Goal: Information Seeking & Learning: Learn about a topic

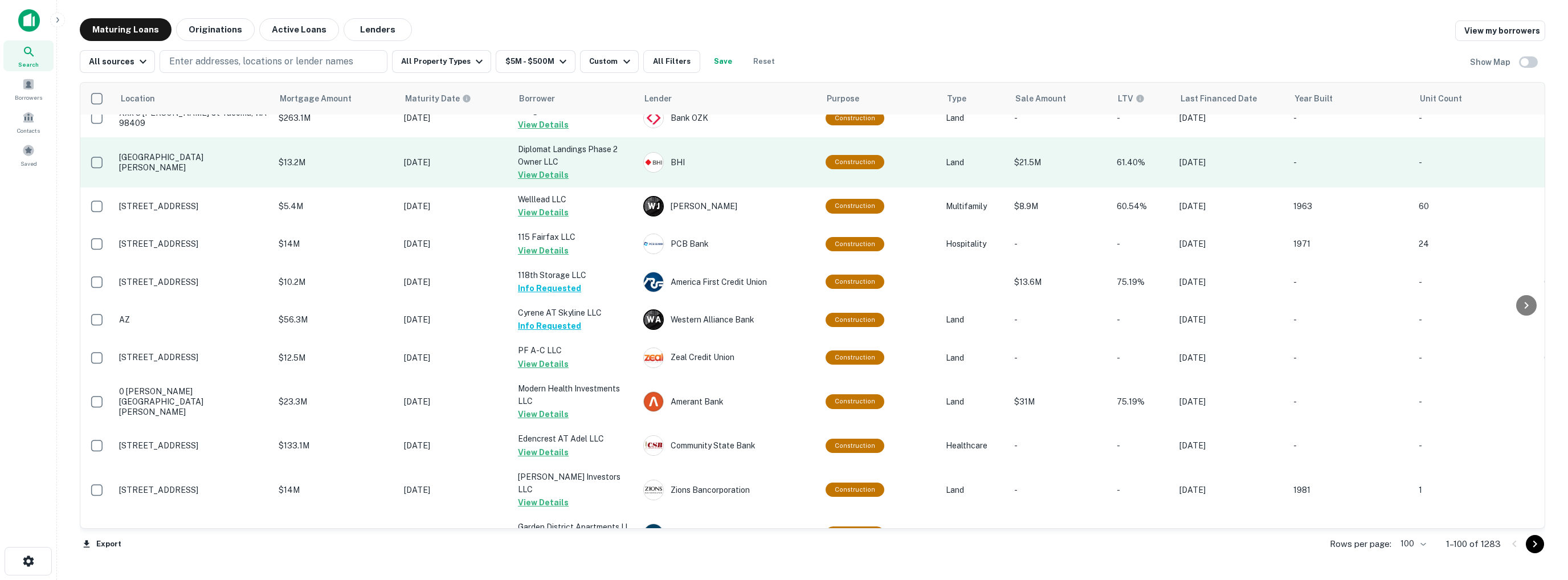
scroll to position [3470, 0]
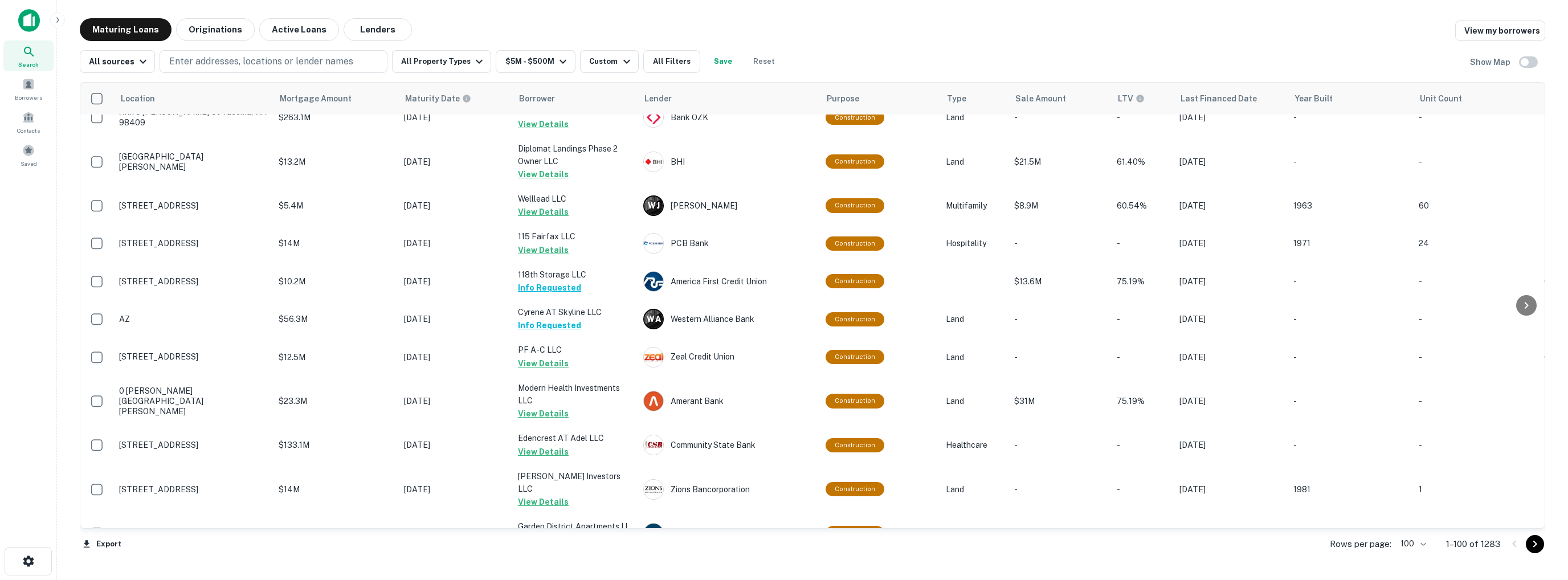
click at [1535, 544] on icon "Go to next page" at bounding box center [1535, 544] width 4 height 7
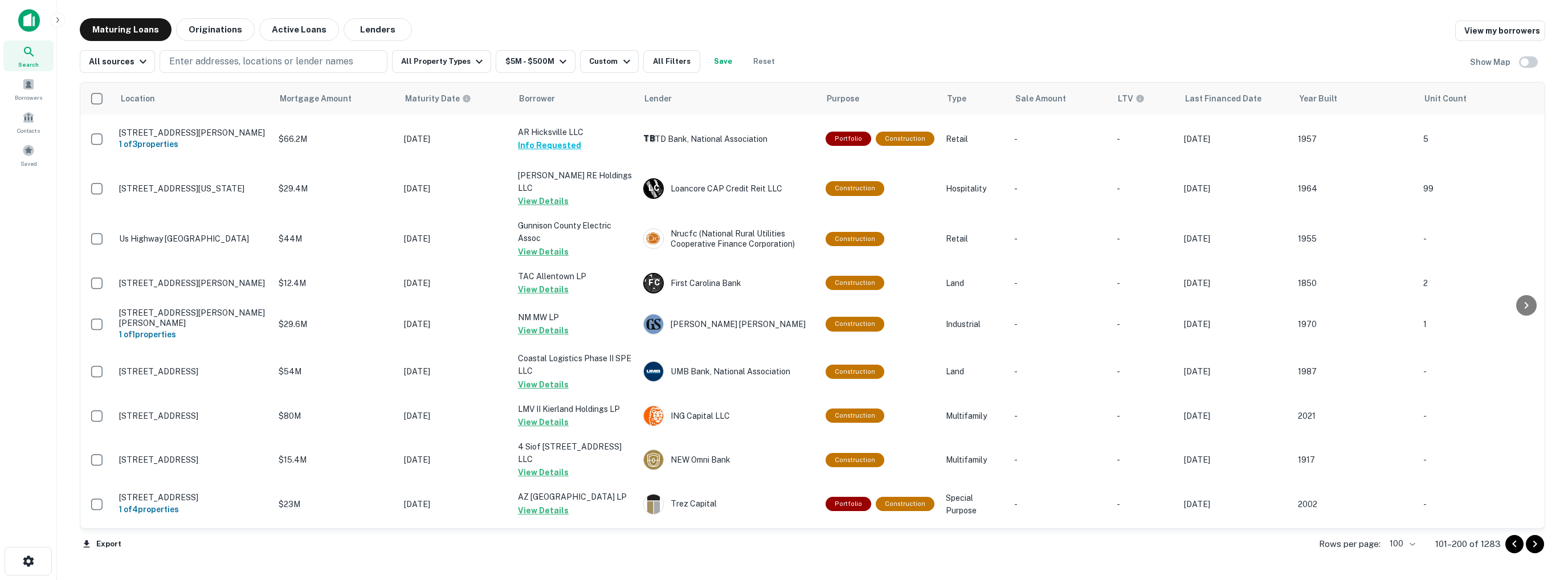
scroll to position [3470, 0]
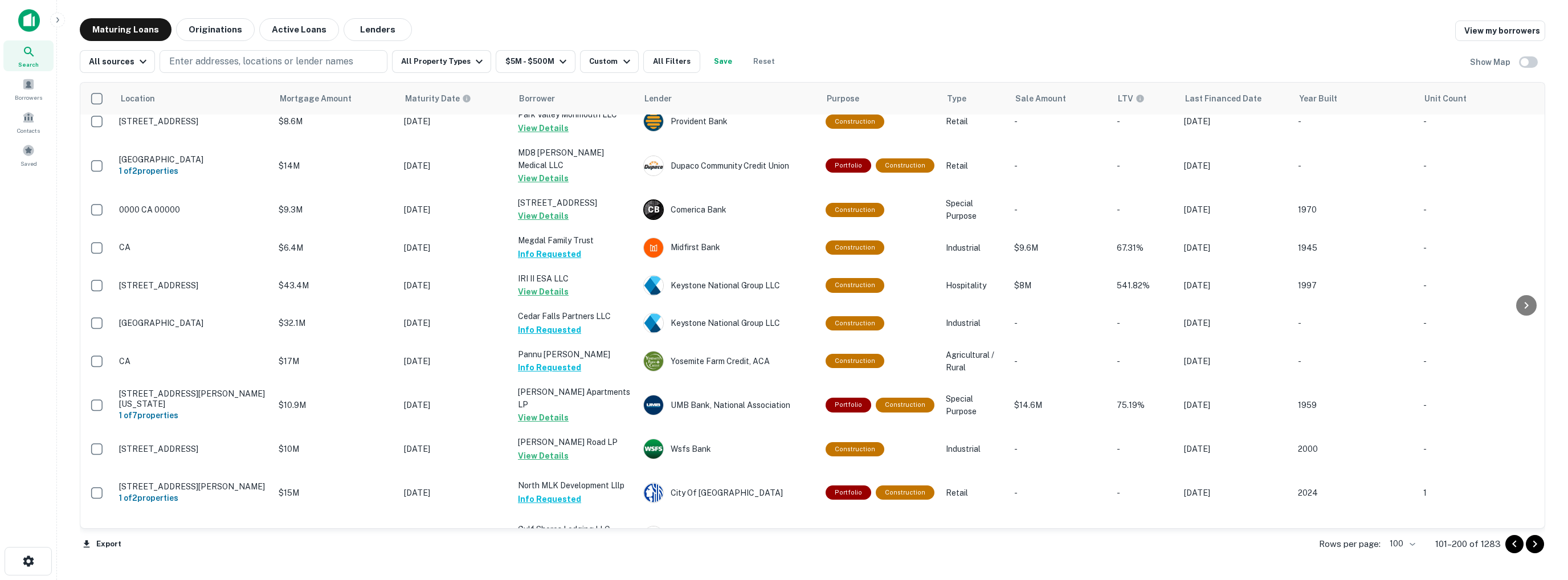
click at [1535, 544] on icon "Go to next page" at bounding box center [1535, 544] width 4 height 7
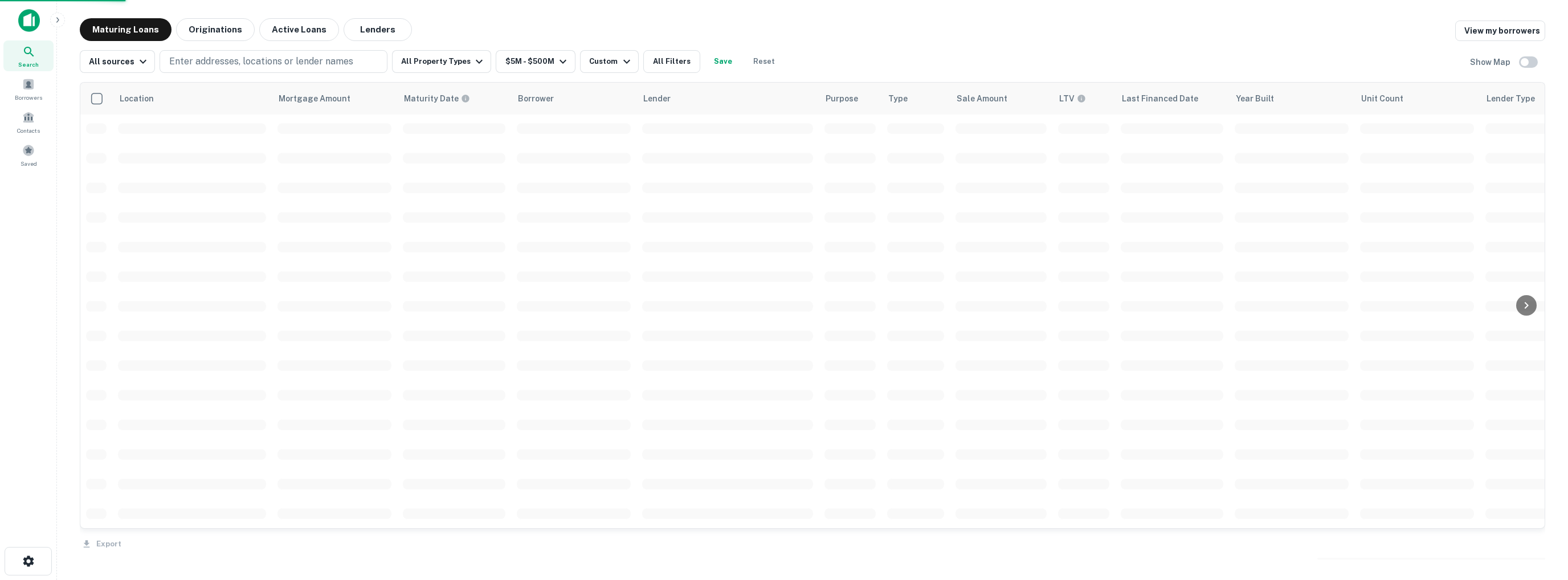
scroll to position [2558, 0]
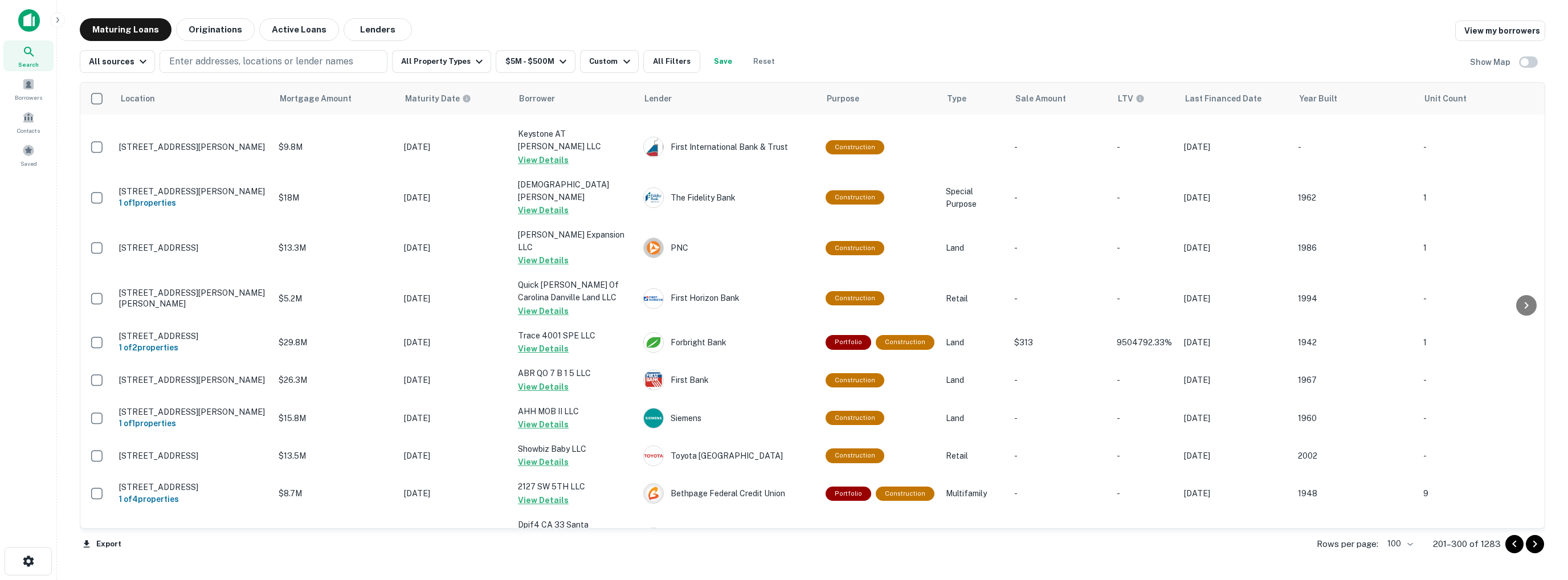
click at [1535, 544] on icon "Go to next page" at bounding box center [1535, 544] width 4 height 7
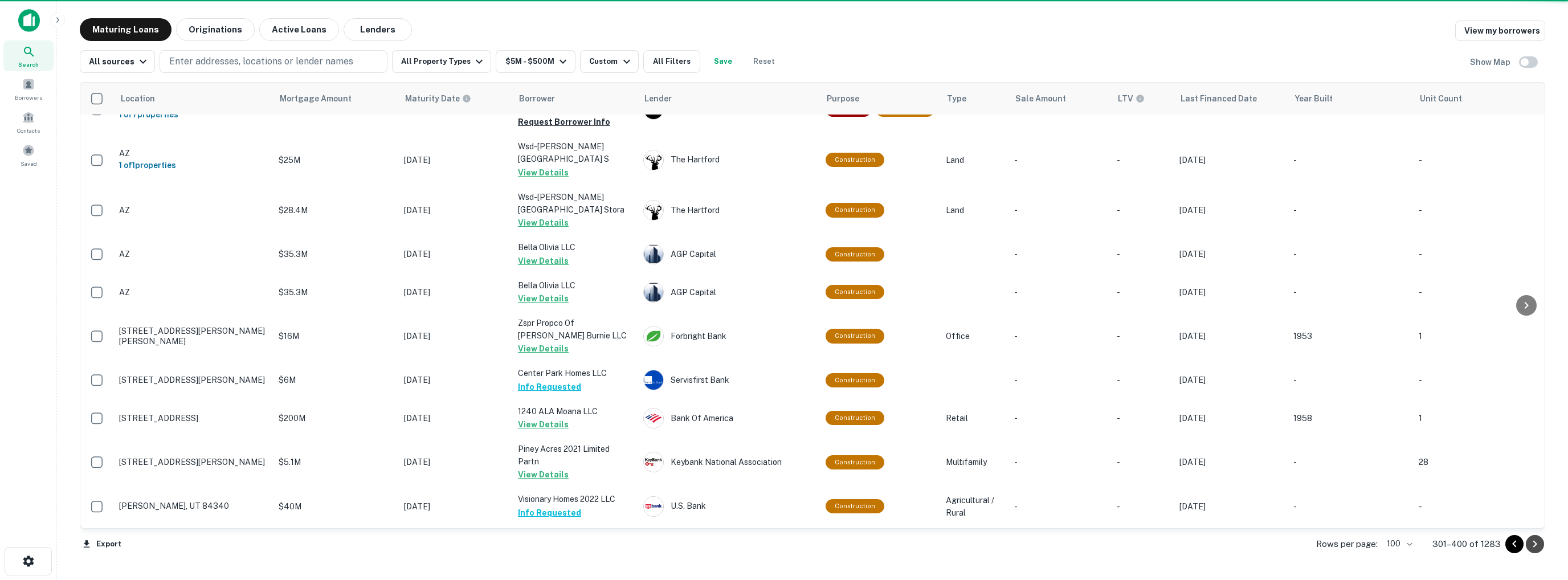
click at [1535, 544] on icon "Go to next page" at bounding box center [1535, 544] width 4 height 7
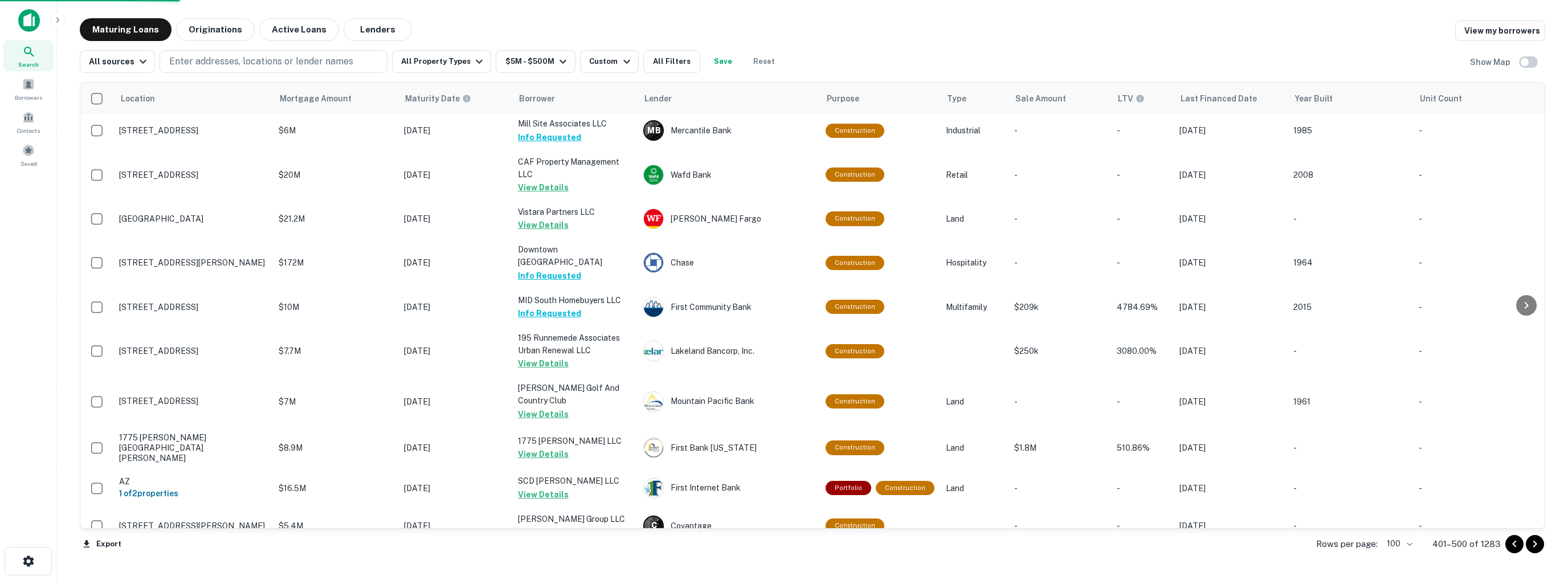
click at [1535, 544] on icon "Go to next page" at bounding box center [1535, 544] width 4 height 7
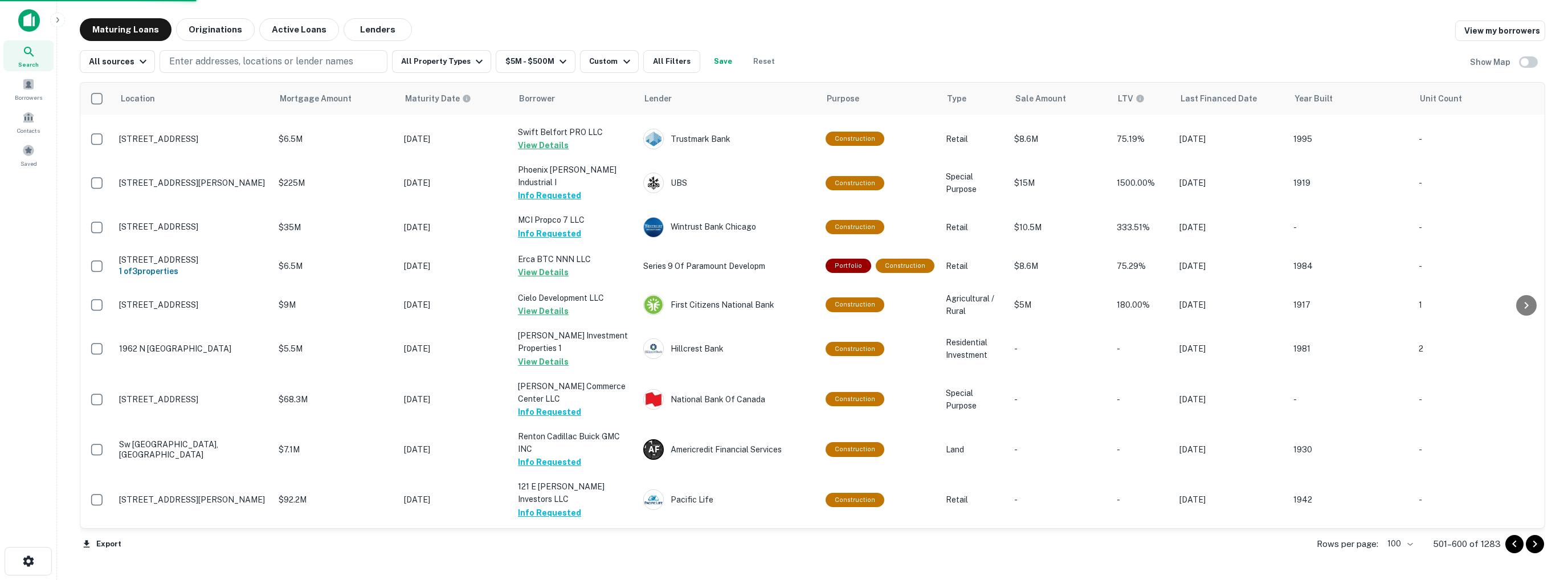
click at [1535, 544] on icon "Go to next page" at bounding box center [1535, 544] width 4 height 7
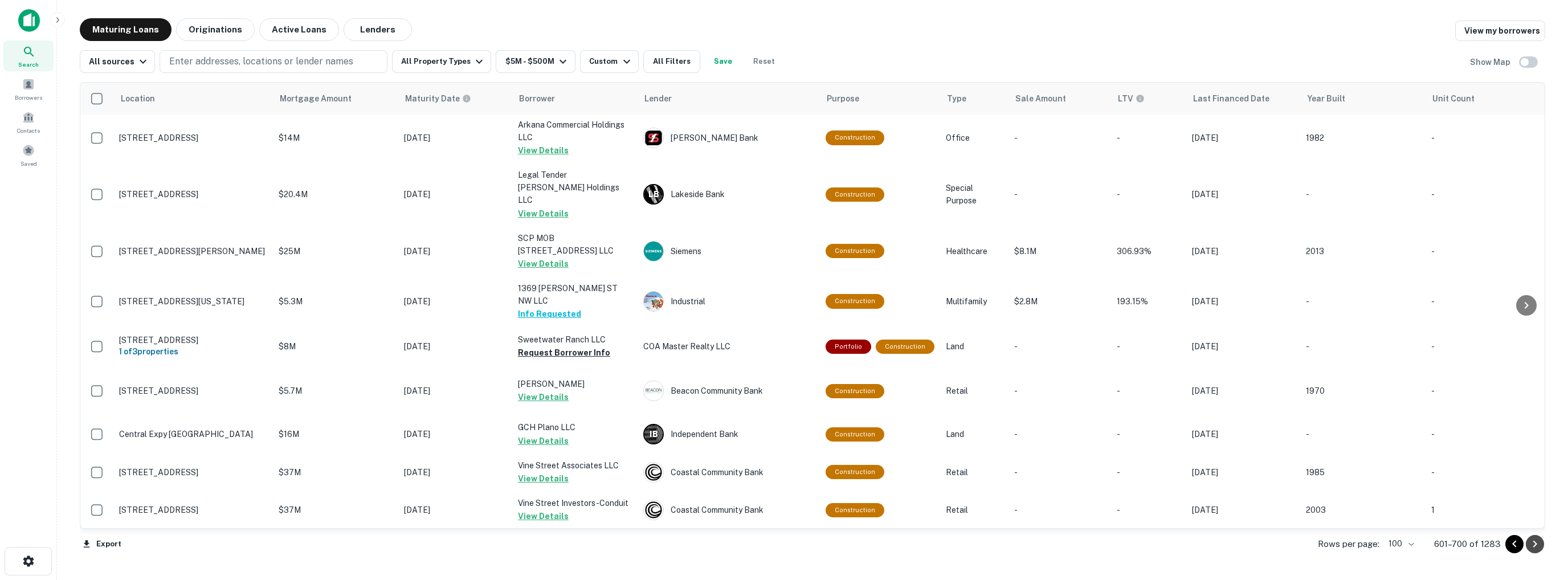
click at [1535, 544] on icon "Go to next page" at bounding box center [1535, 544] width 4 height 7
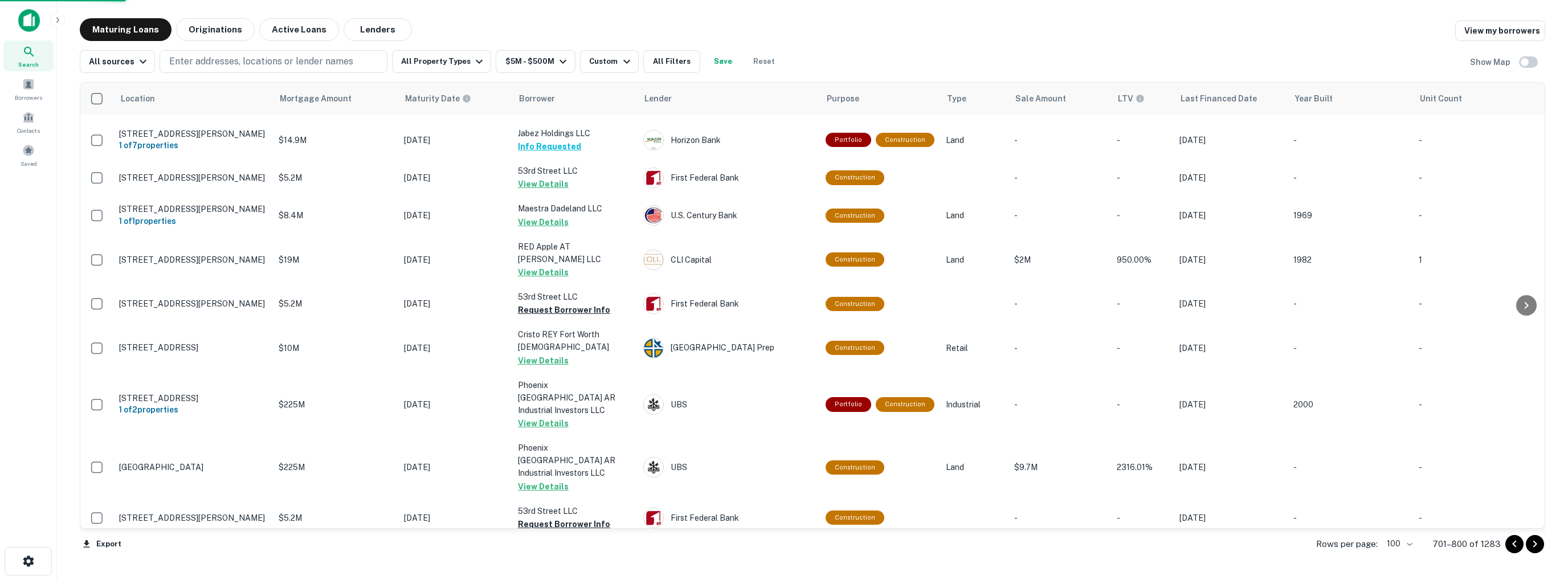
scroll to position [3470, 0]
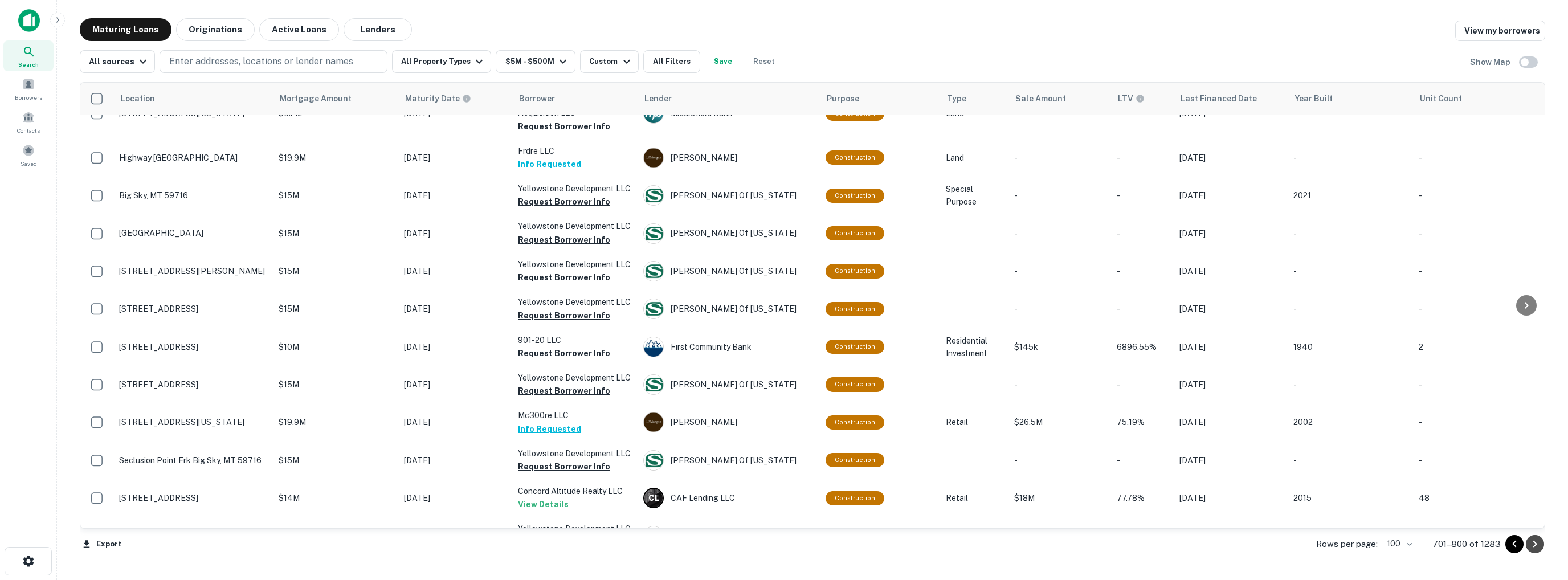
click at [1535, 544] on icon "Go to next page" at bounding box center [1535, 544] width 4 height 7
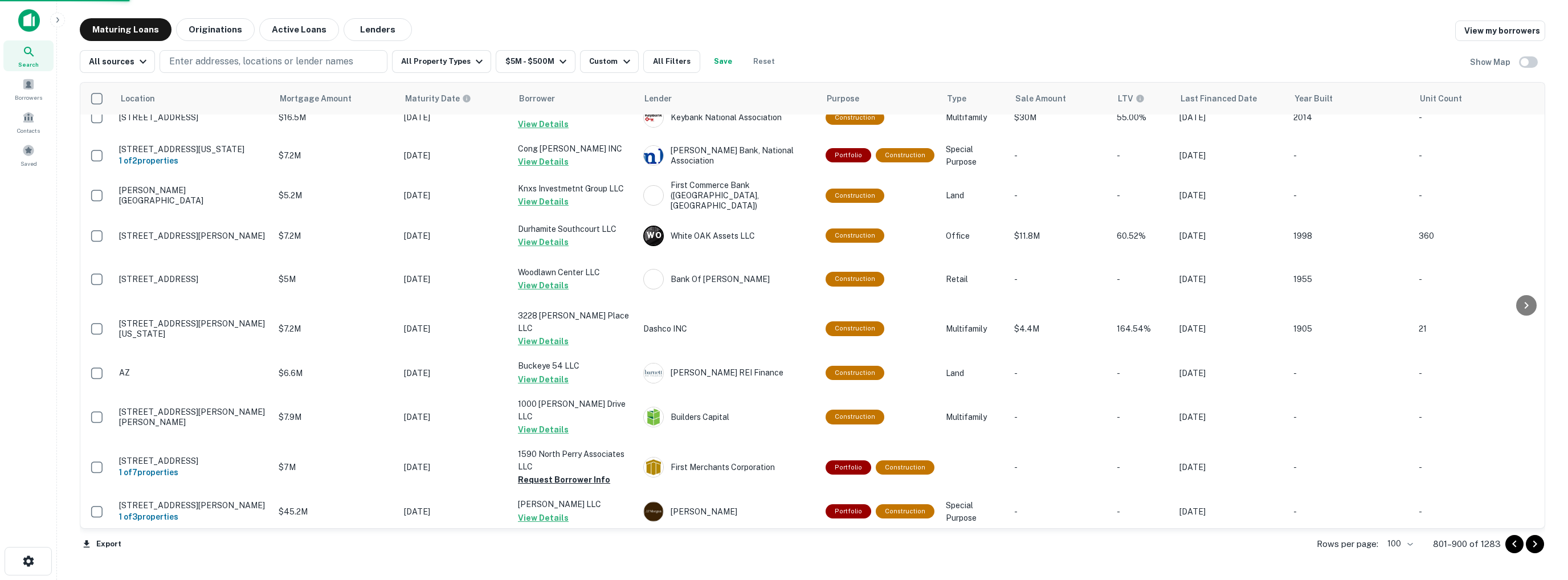
scroll to position [3470, 0]
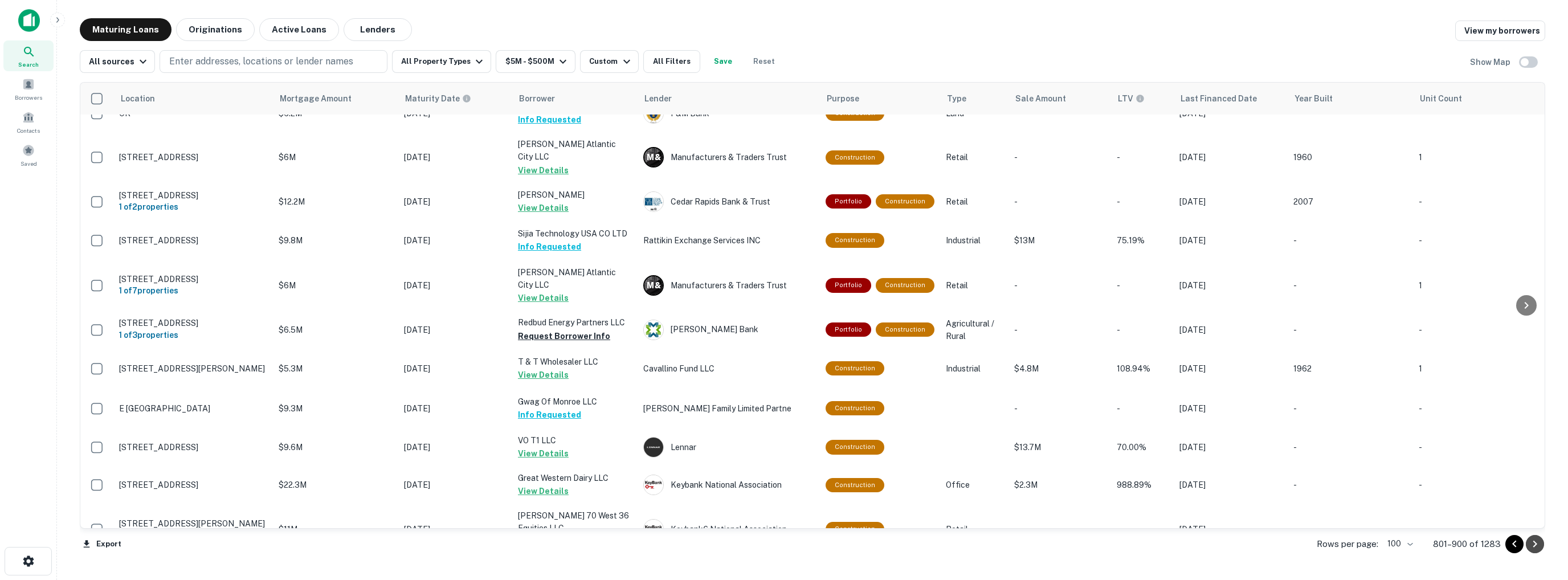
click at [1535, 544] on icon "Go to next page" at bounding box center [1535, 544] width 4 height 7
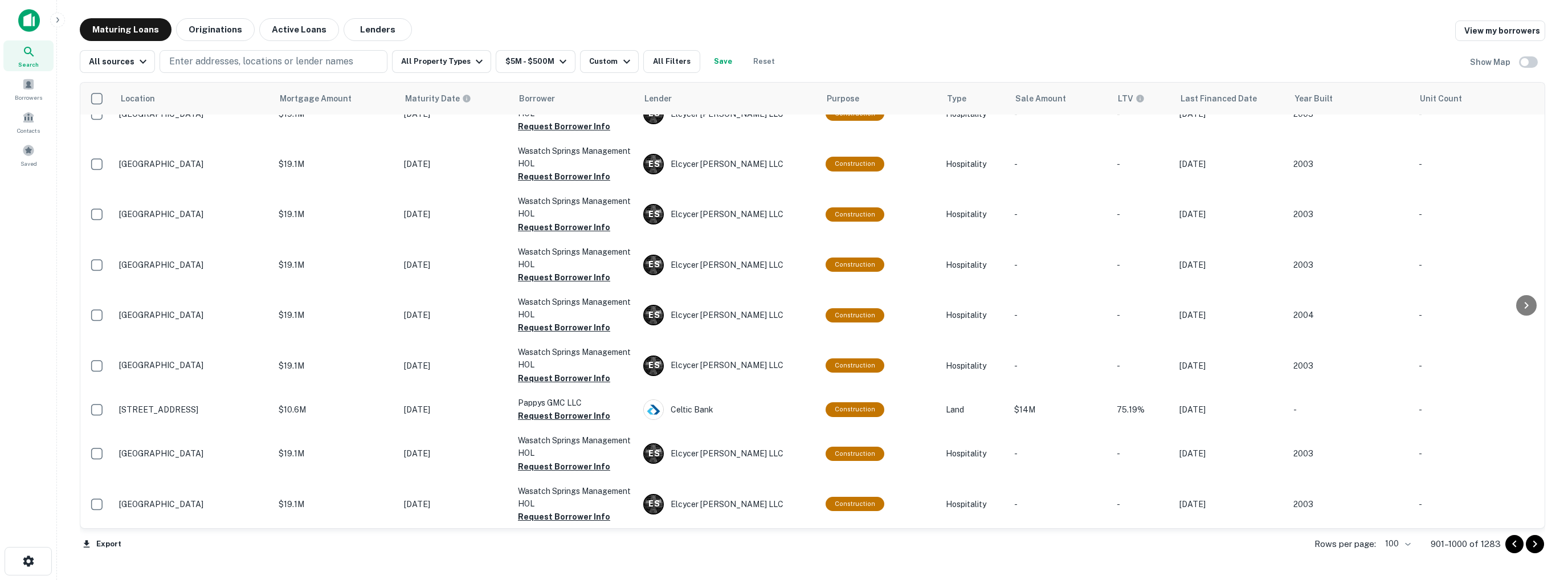
scroll to position [3898, 0]
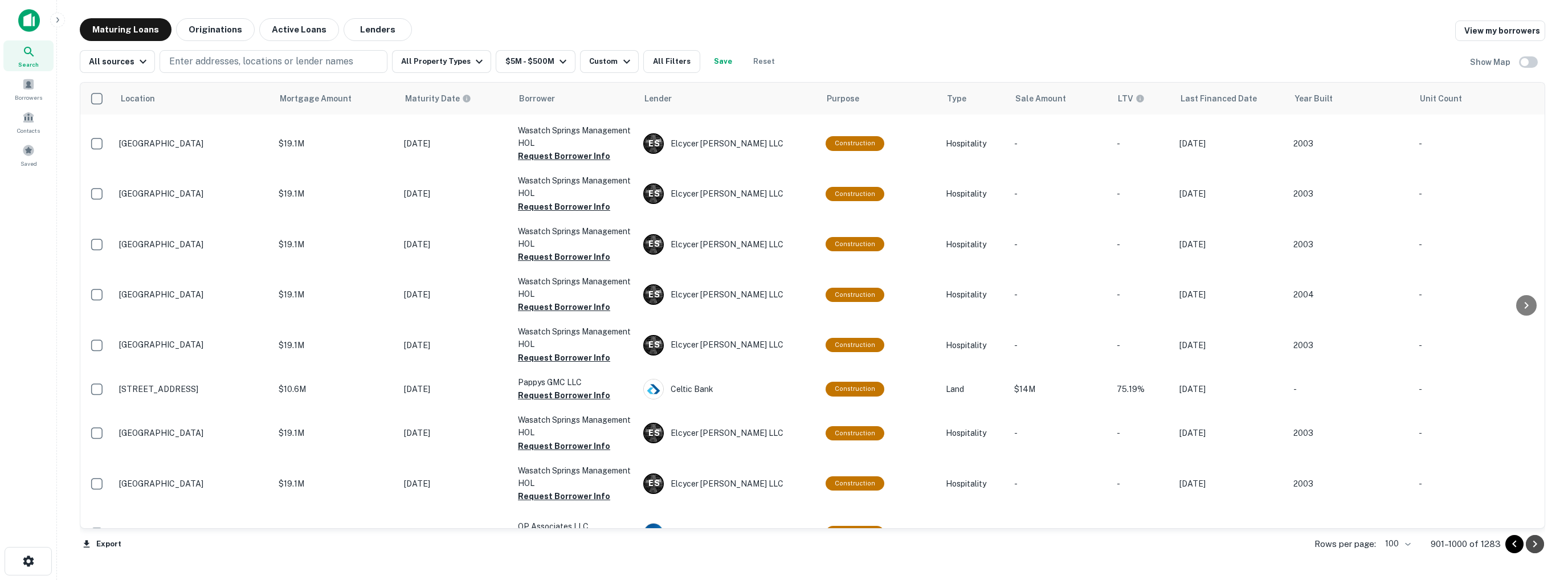
click at [1539, 546] on icon "Go to next page" at bounding box center [1534, 544] width 13 height 13
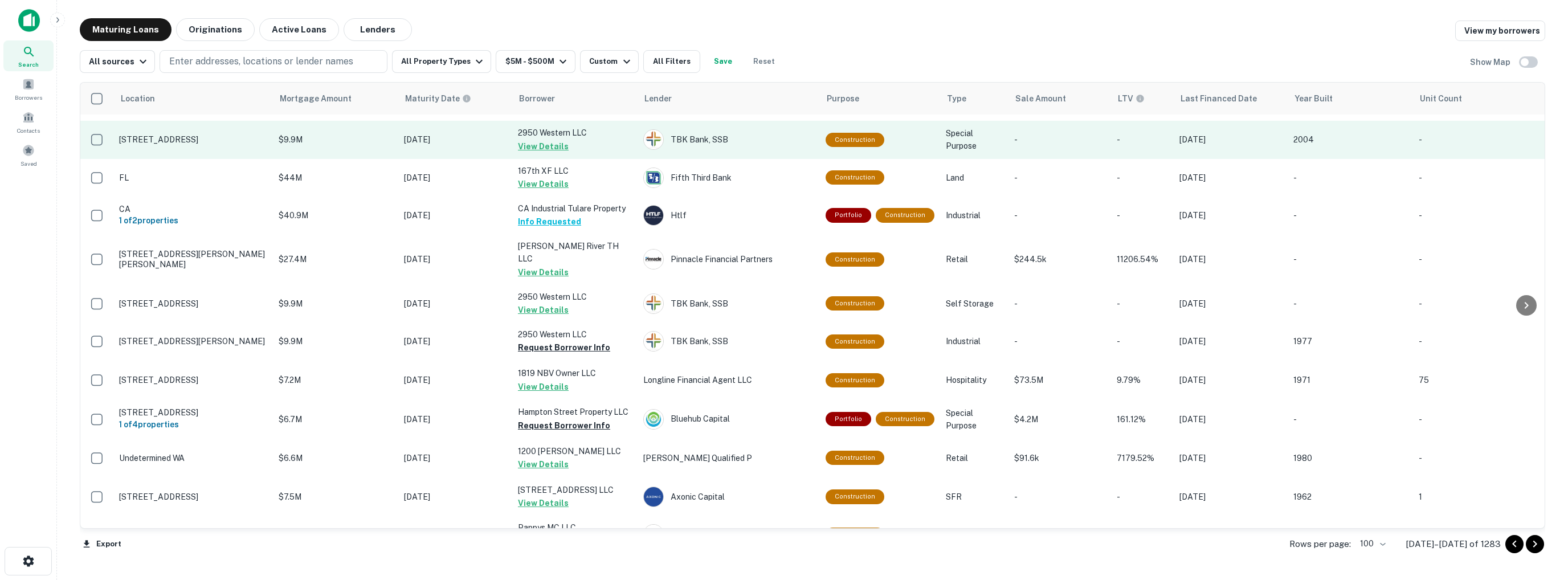
scroll to position [228, 0]
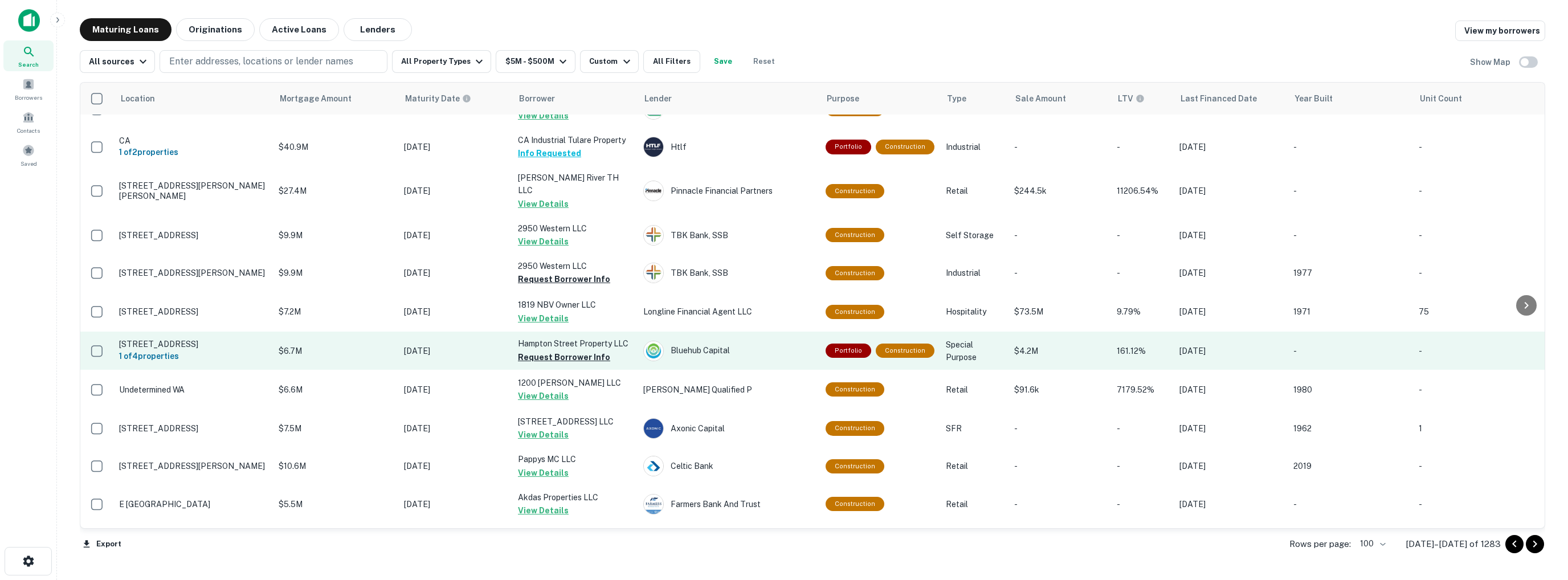
drag, startPoint x: 562, startPoint y: 347, endPoint x: 539, endPoint y: 348, distance: 23.0
click at [562, 351] on button "Request Borrower Info" at bounding box center [563, 357] width 92 height 13
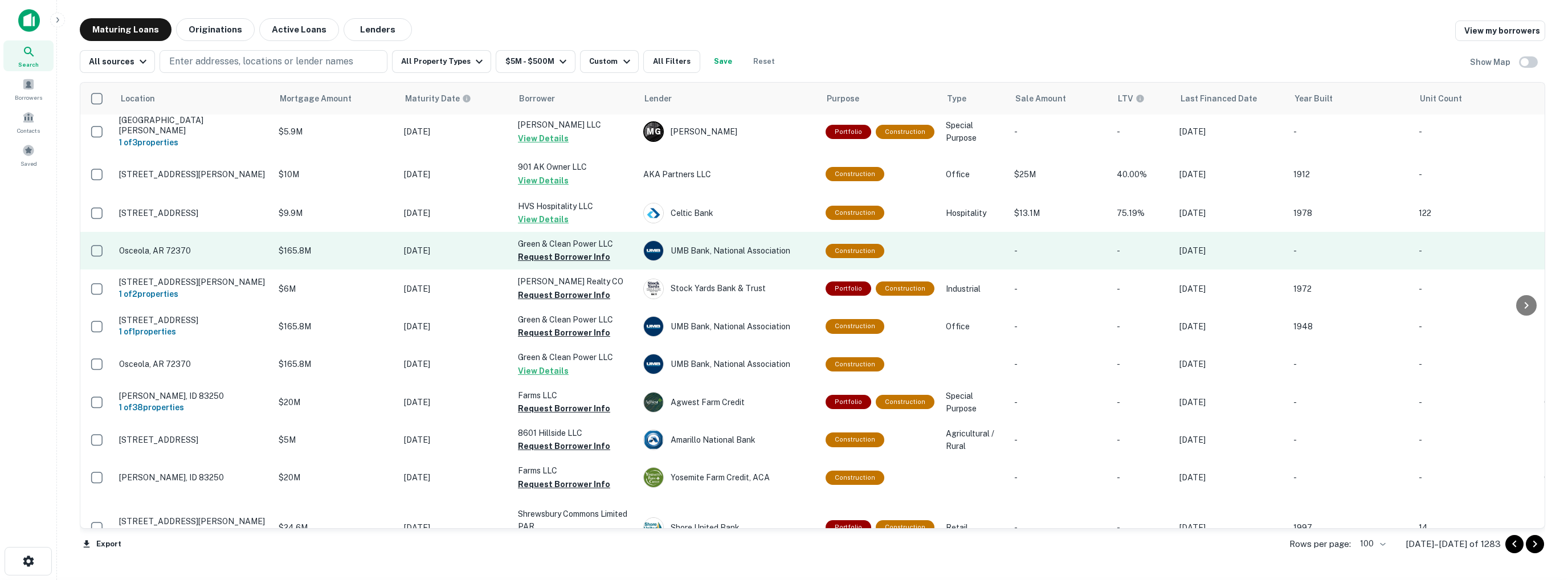
scroll to position [684, 0]
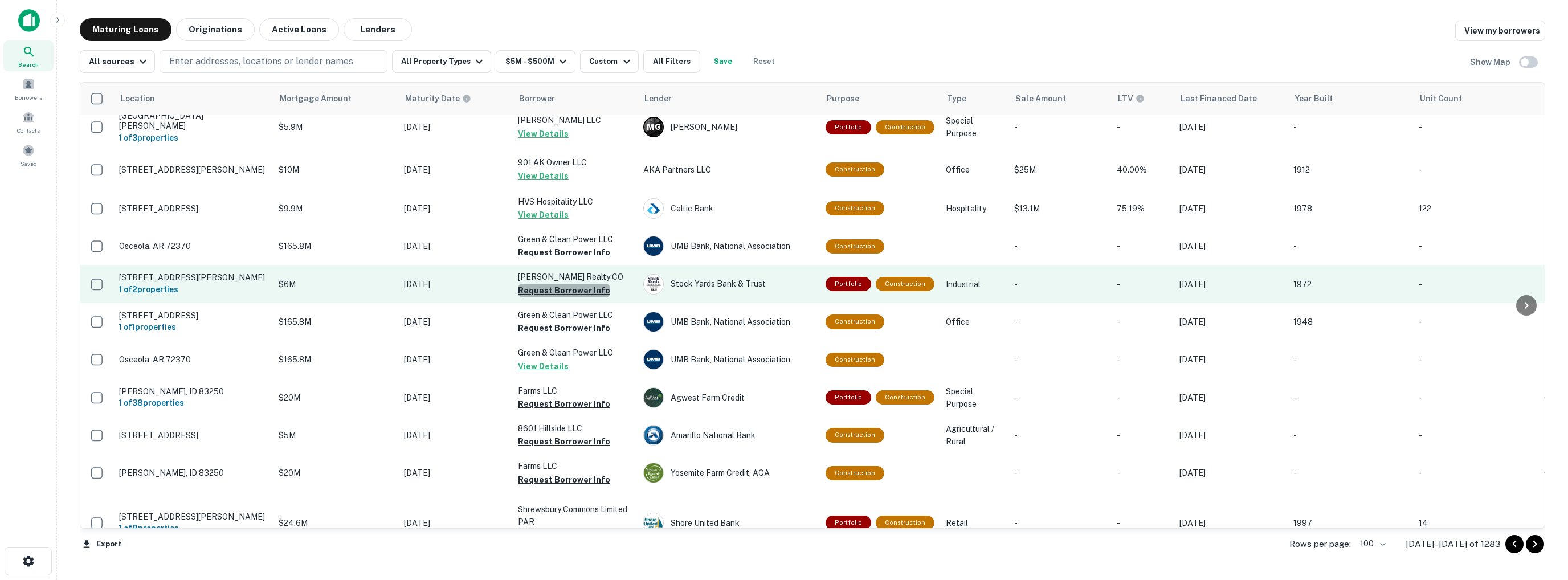
click at [566, 285] on button "Request Borrower Info" at bounding box center [563, 290] width 92 height 13
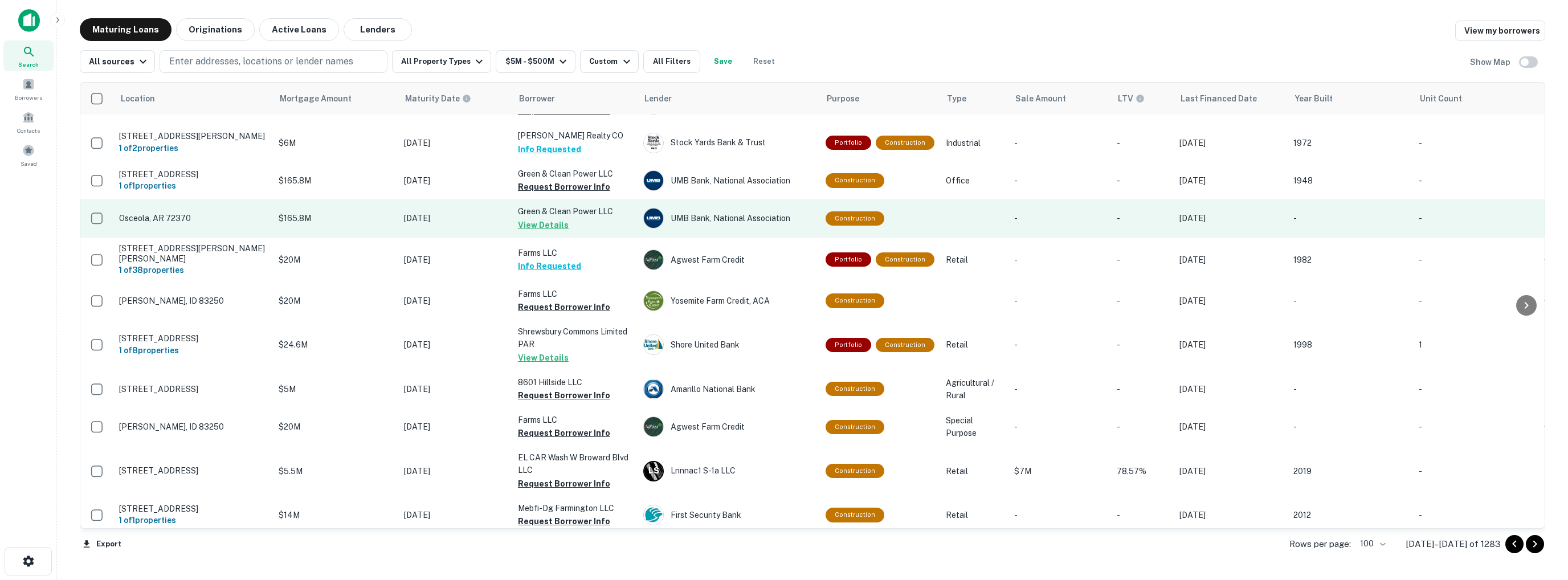
scroll to position [855, 0]
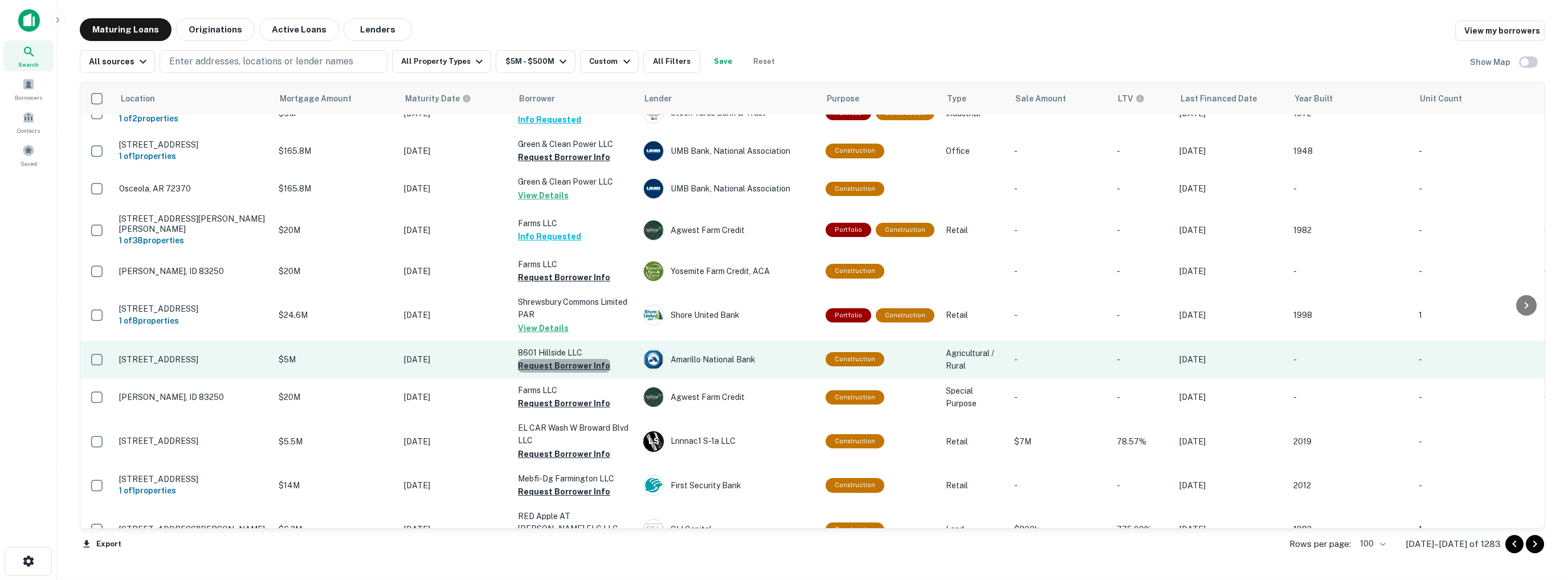
click at [568, 366] on button "Request Borrower Info" at bounding box center [563, 366] width 92 height 13
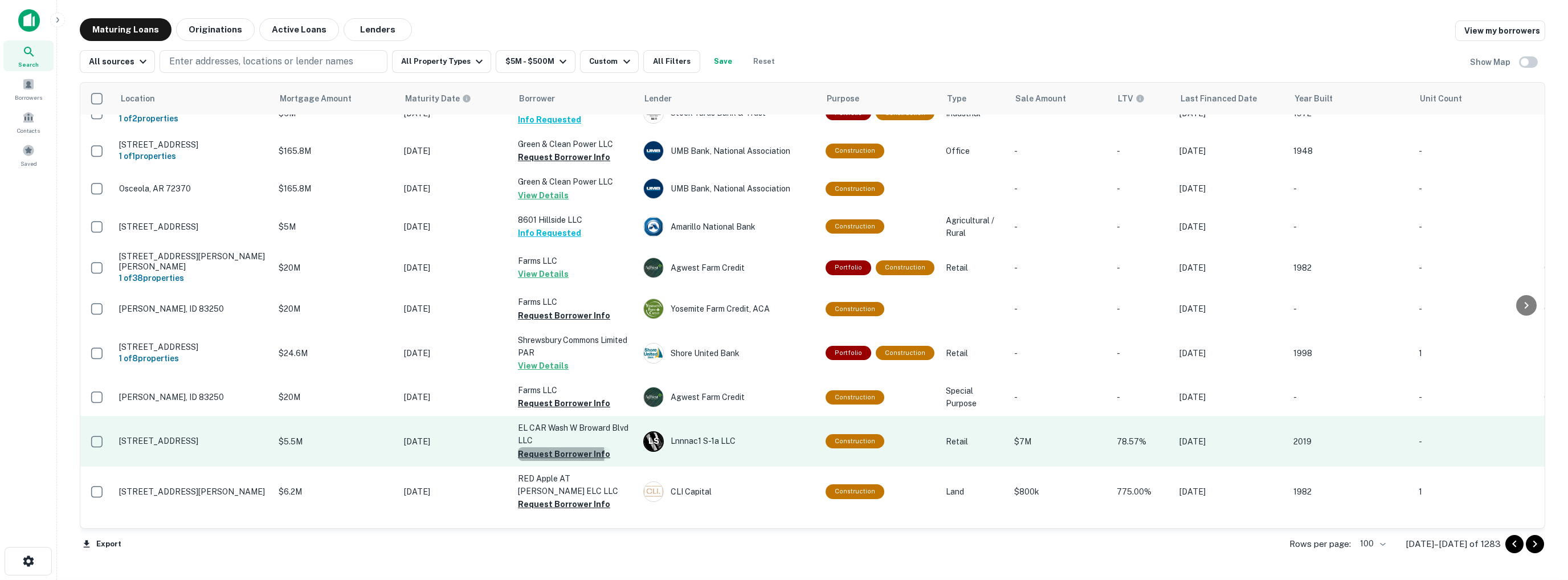
click at [560, 456] on button "Request Borrower Info" at bounding box center [563, 454] width 92 height 13
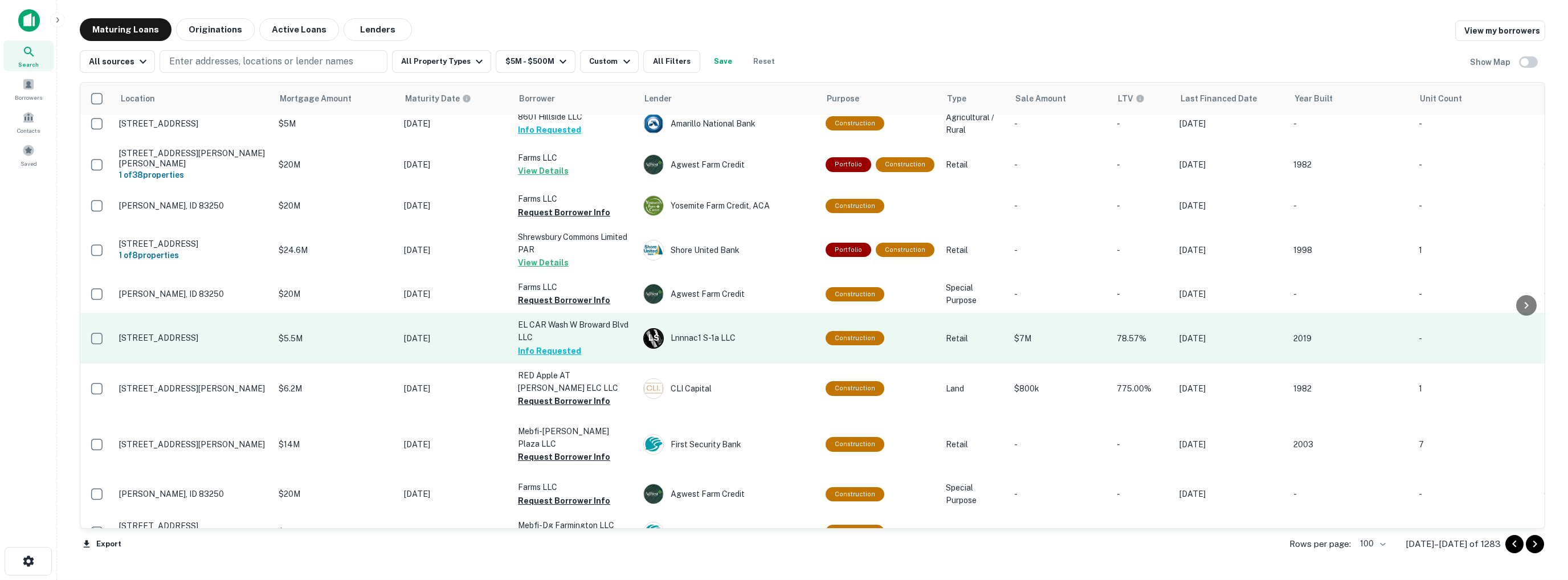
scroll to position [969, 0]
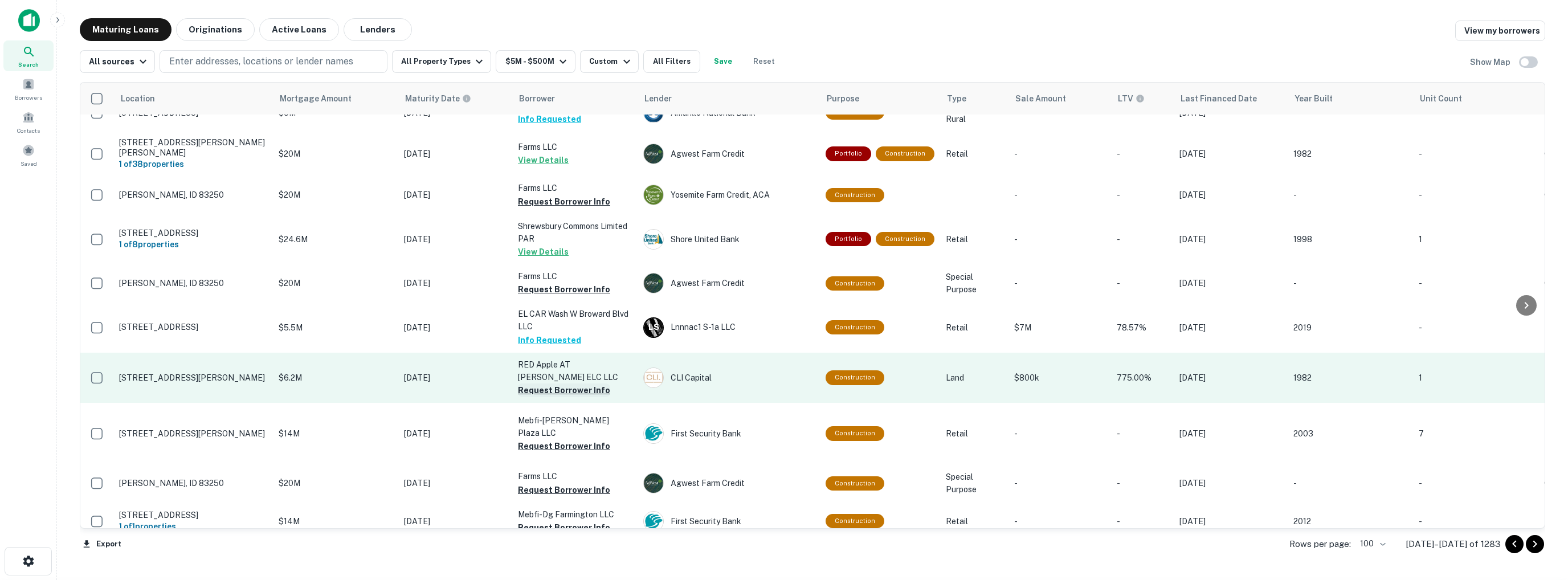
click at [545, 392] on button "Request Borrower Info" at bounding box center [563, 390] width 92 height 13
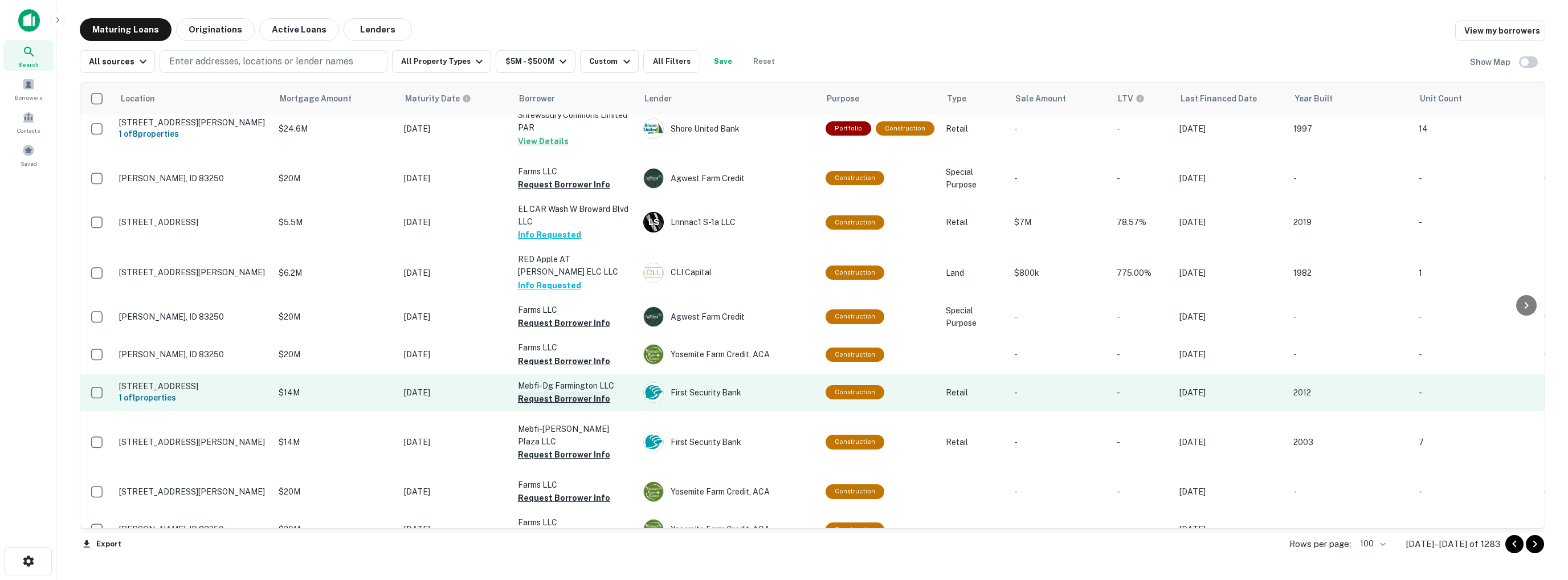
scroll to position [1083, 0]
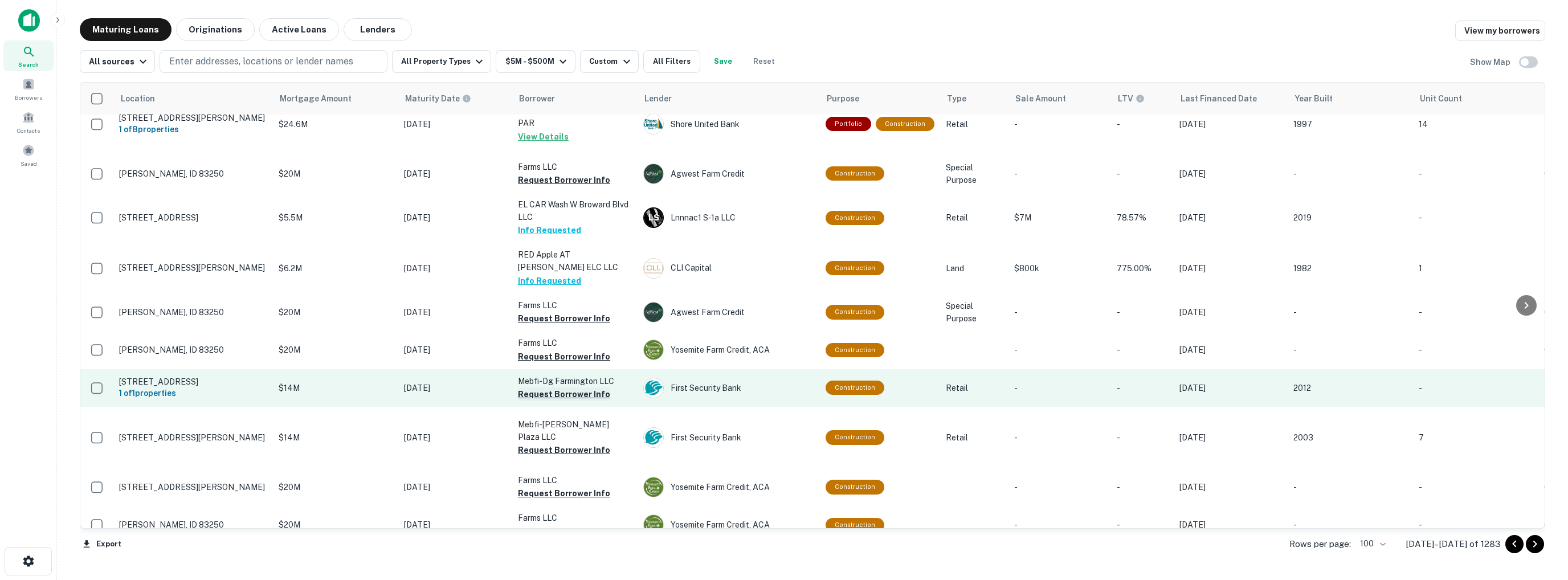
click at [565, 387] on button "Request Borrower Info" at bounding box center [563, 394] width 92 height 13
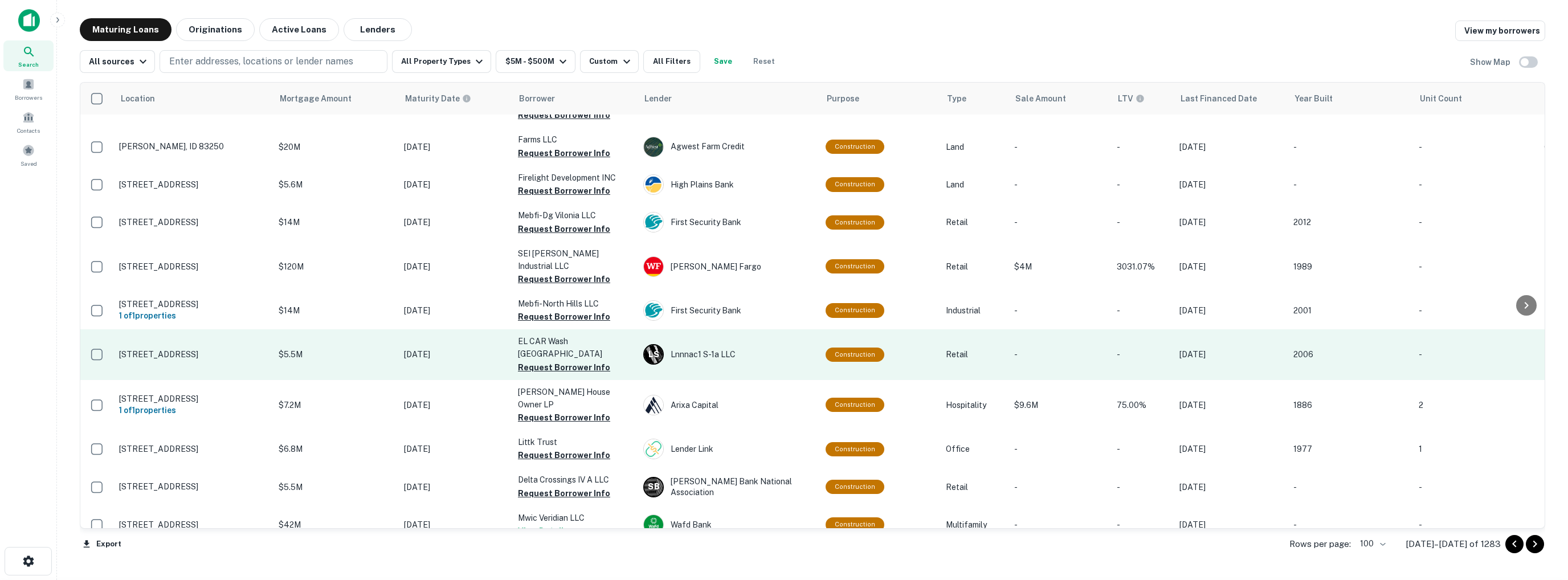
scroll to position [1545, 0]
click at [551, 360] on button "Request Borrower Info" at bounding box center [563, 367] width 92 height 13
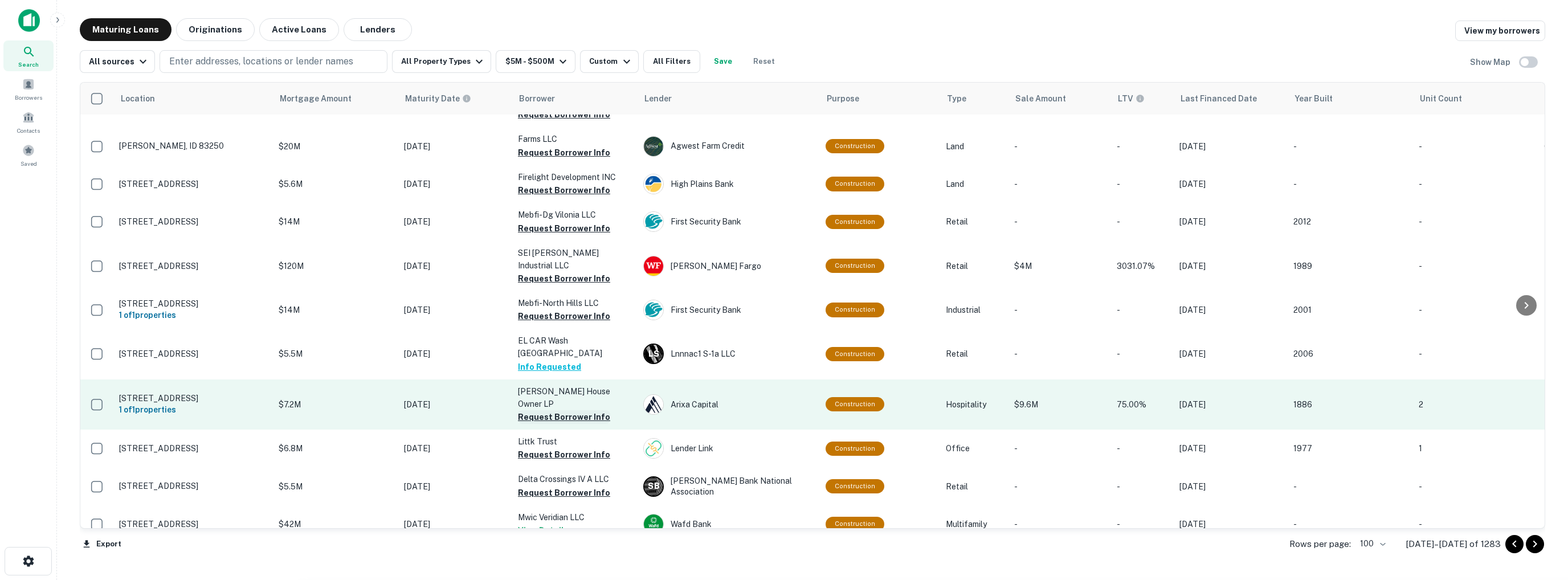
click at [552, 410] on button "Request Borrower Info" at bounding box center [563, 417] width 92 height 13
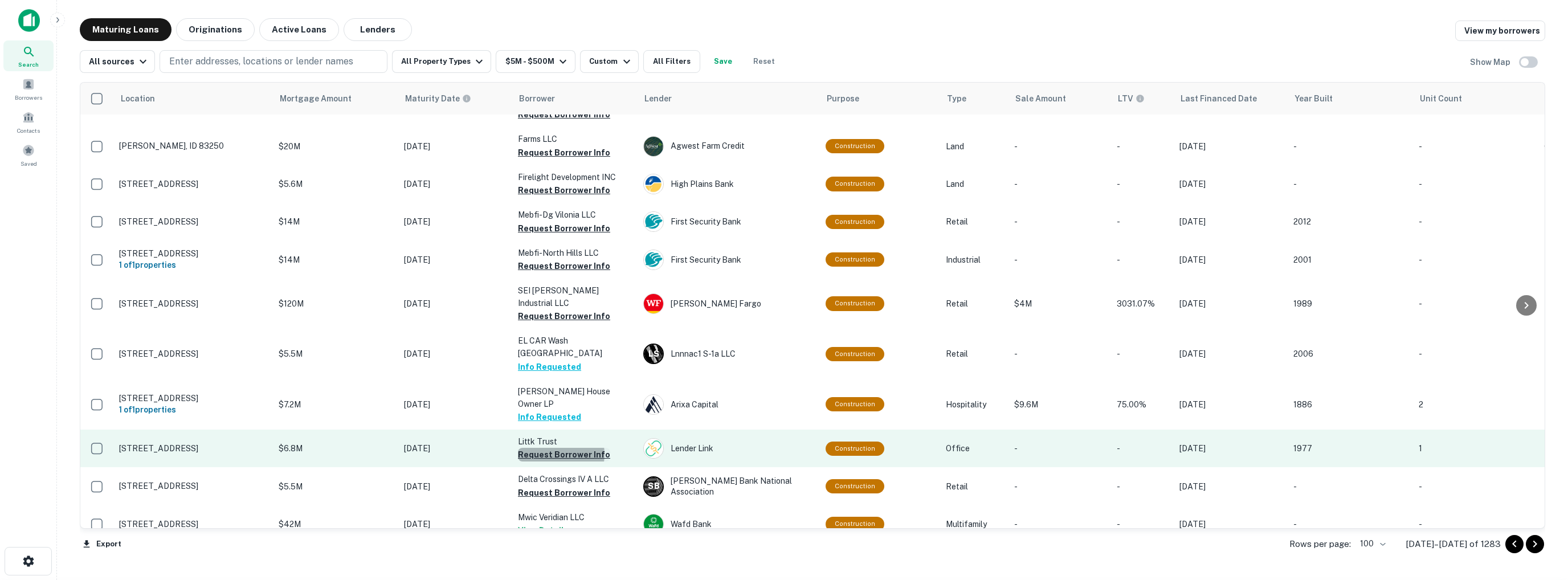
click at [555, 448] on button "Request Borrower Info" at bounding box center [563, 454] width 92 height 13
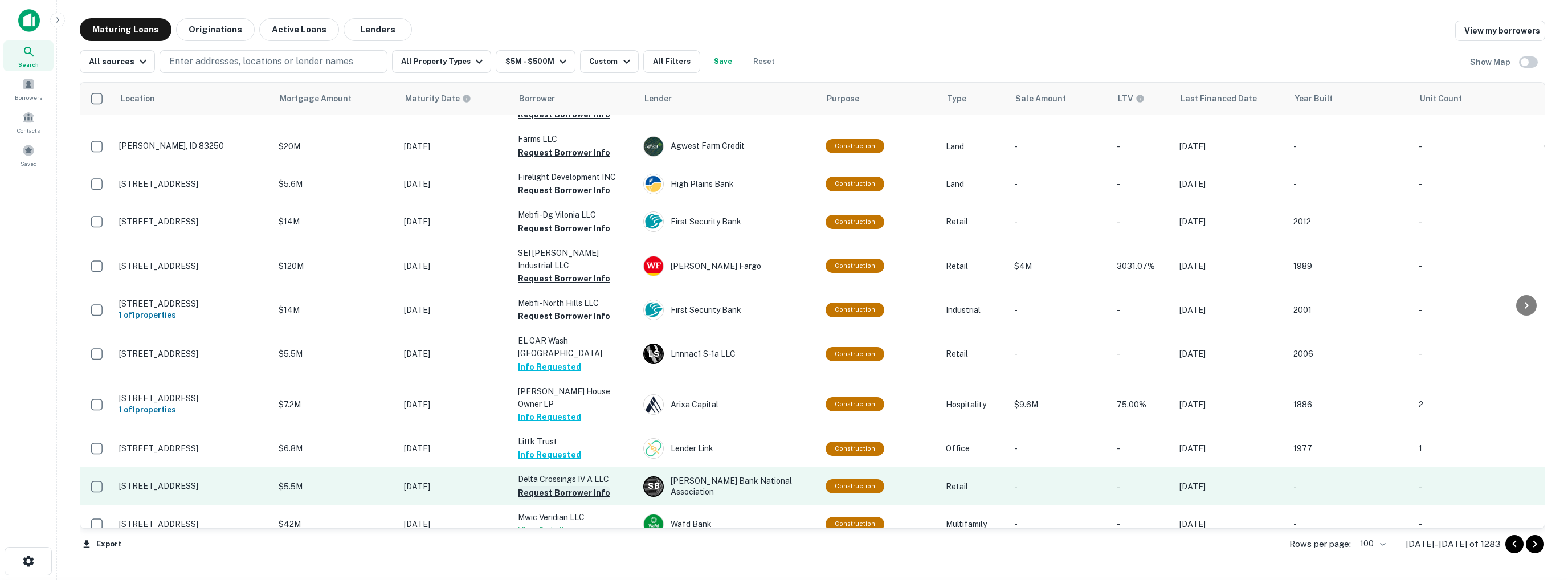
click at [558, 486] on button "Request Borrower Info" at bounding box center [563, 493] width 92 height 13
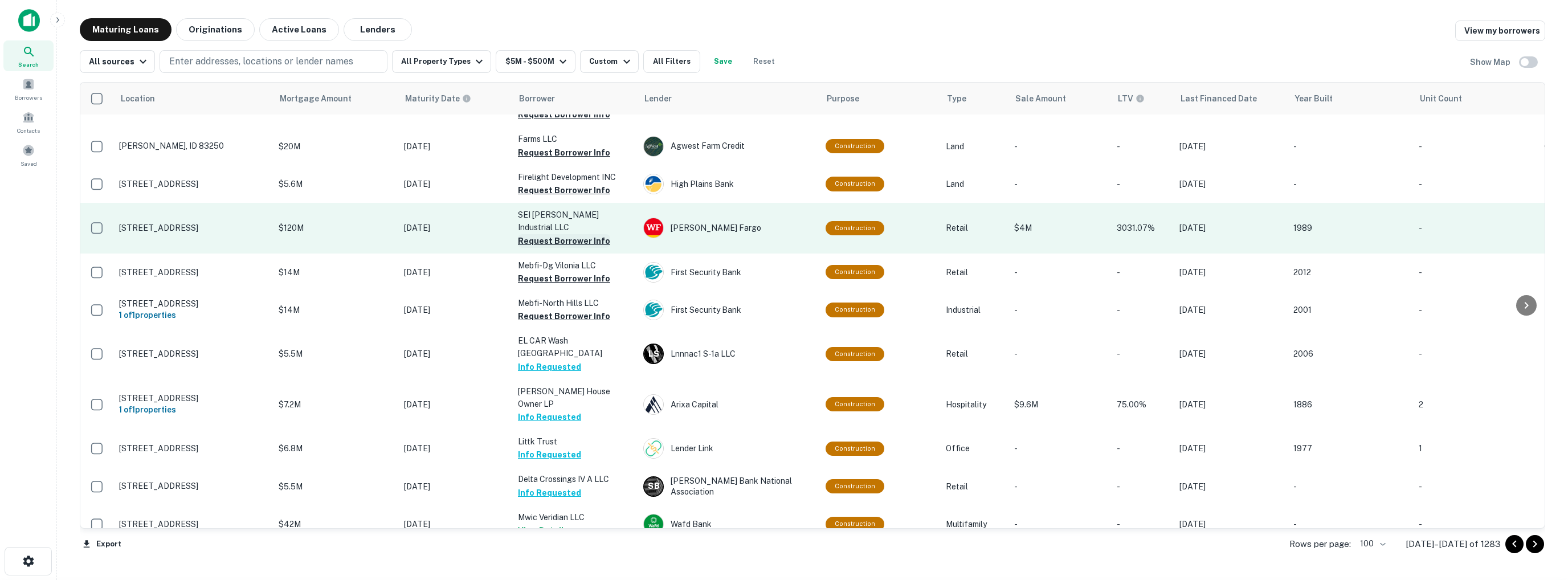
click at [556, 234] on button "Request Borrower Info" at bounding box center [563, 241] width 92 height 13
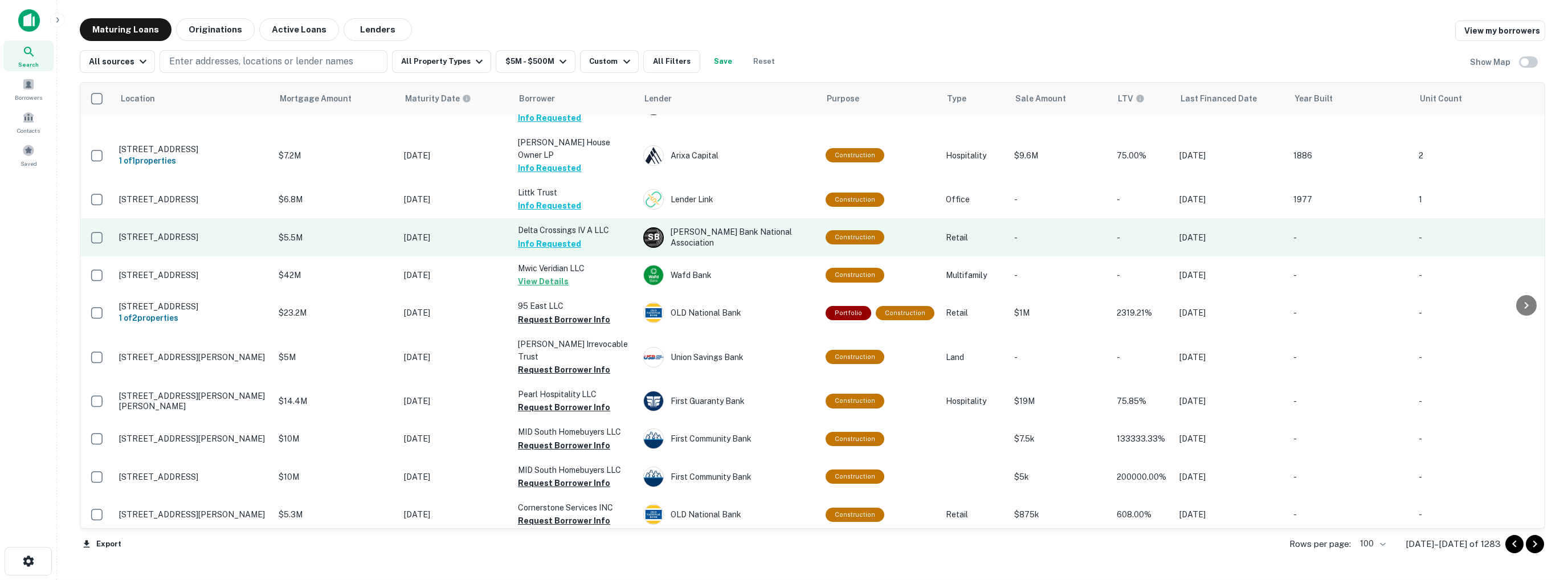
scroll to position [1831, 0]
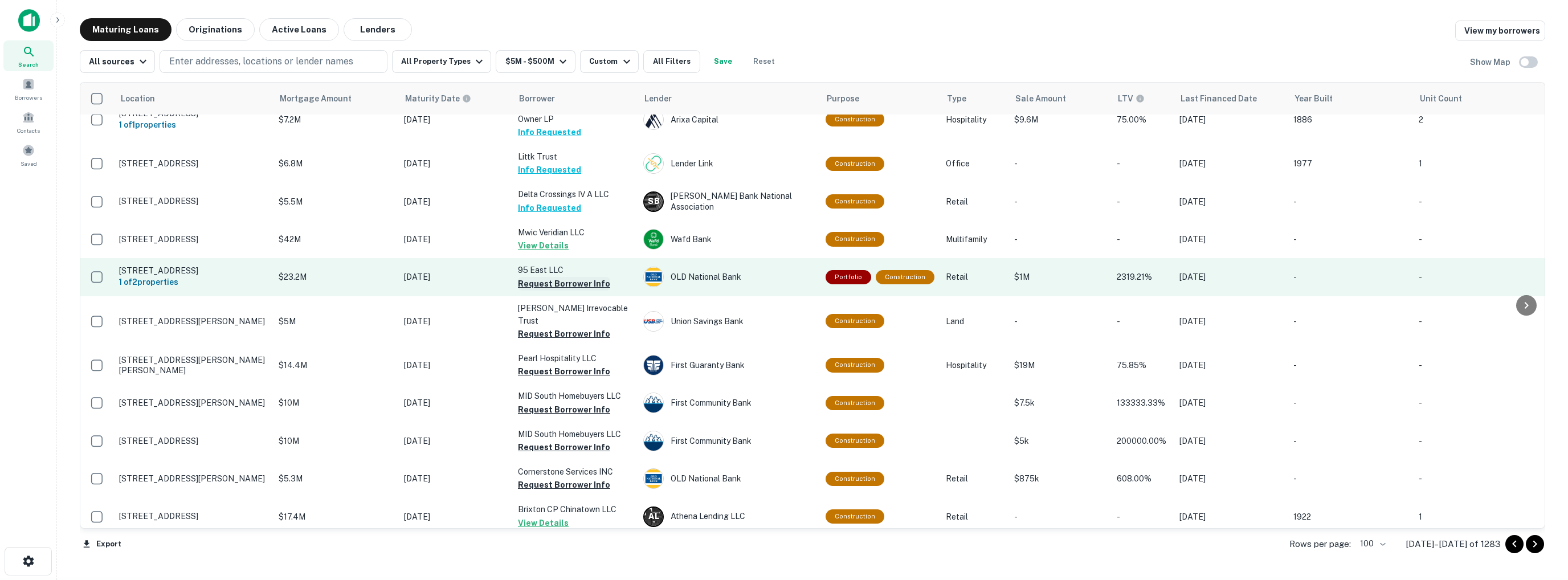
click at [540, 277] on button "Request Borrower Info" at bounding box center [563, 284] width 92 height 13
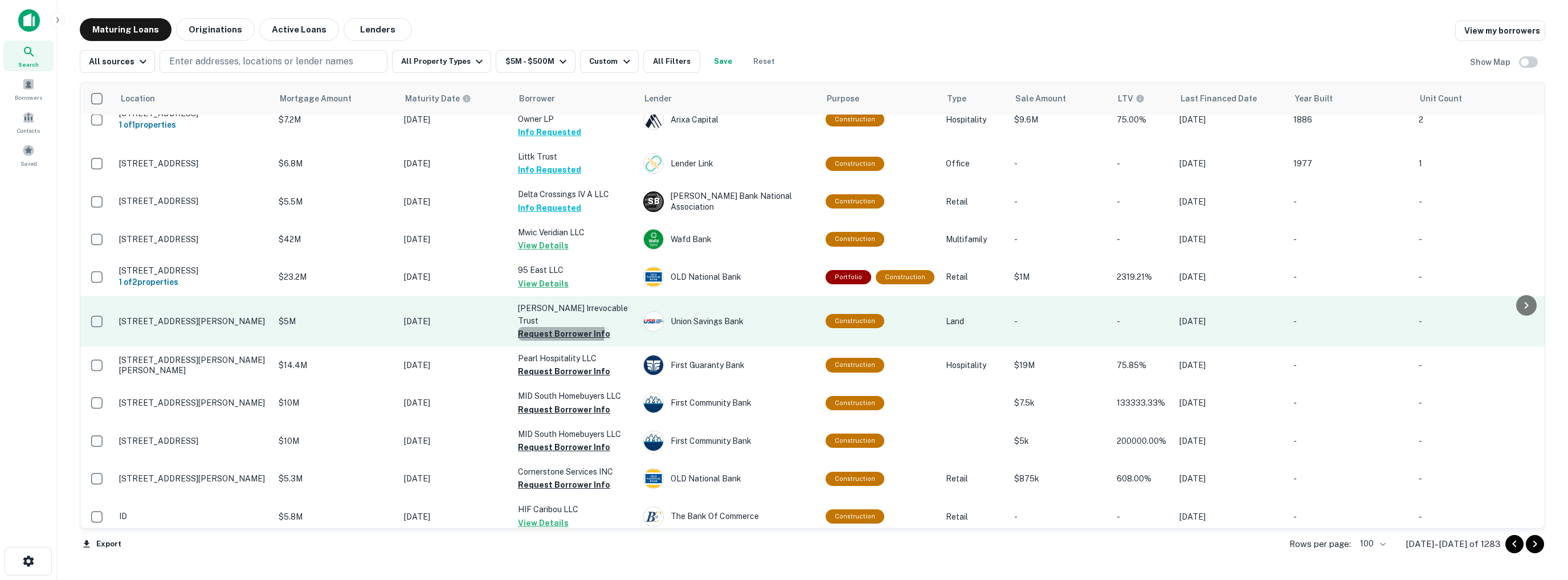
click at [543, 327] on button "Request Borrower Info" at bounding box center [563, 334] width 92 height 13
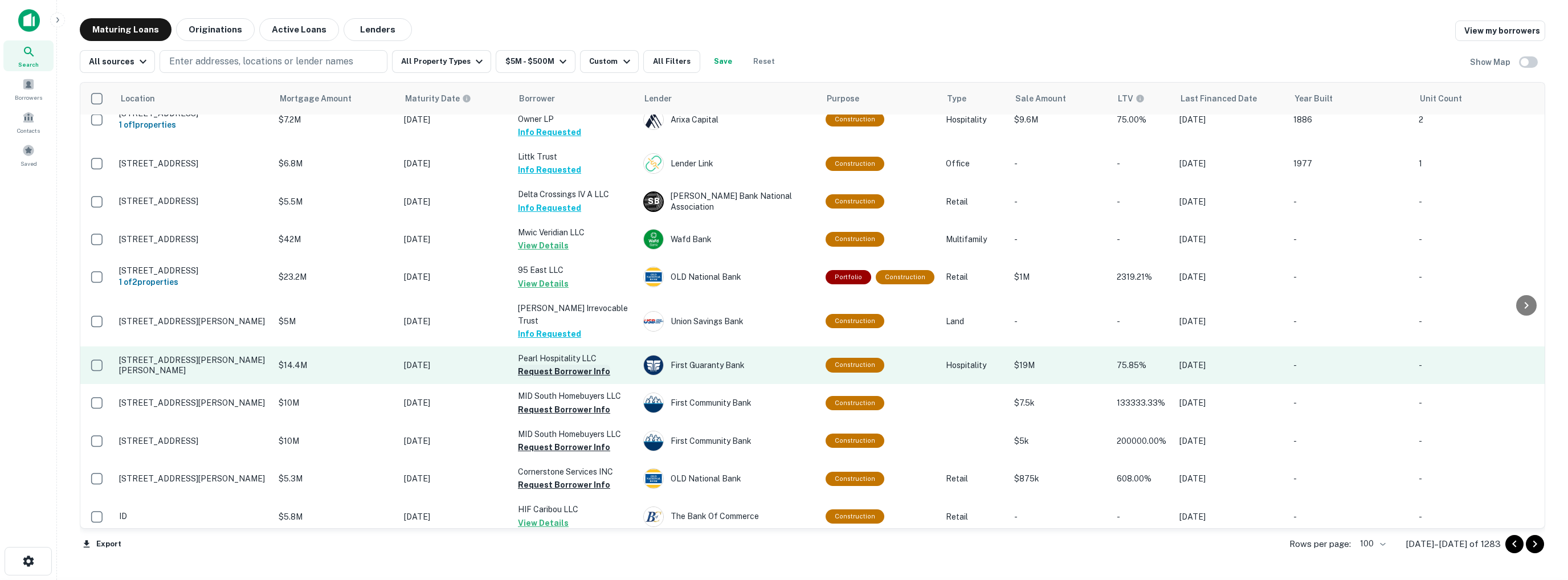
click at [551, 365] on button "Request Borrower Info" at bounding box center [563, 371] width 92 height 13
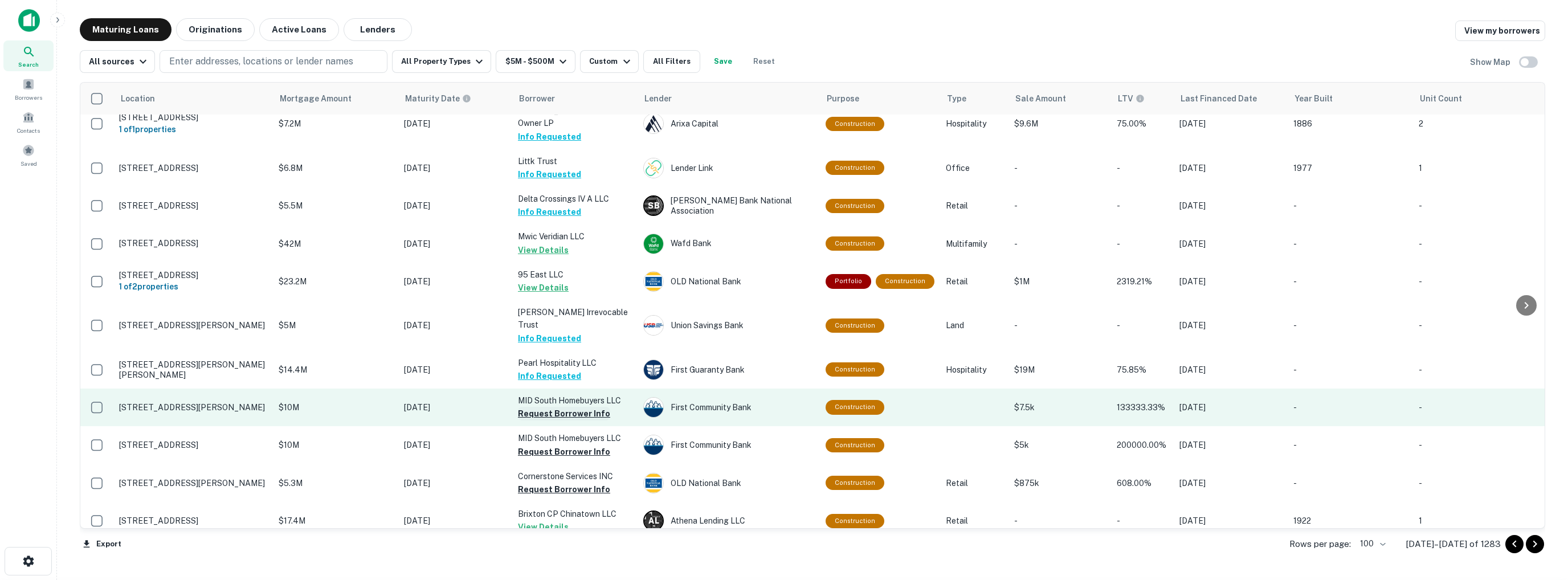
scroll to position [1824, 0]
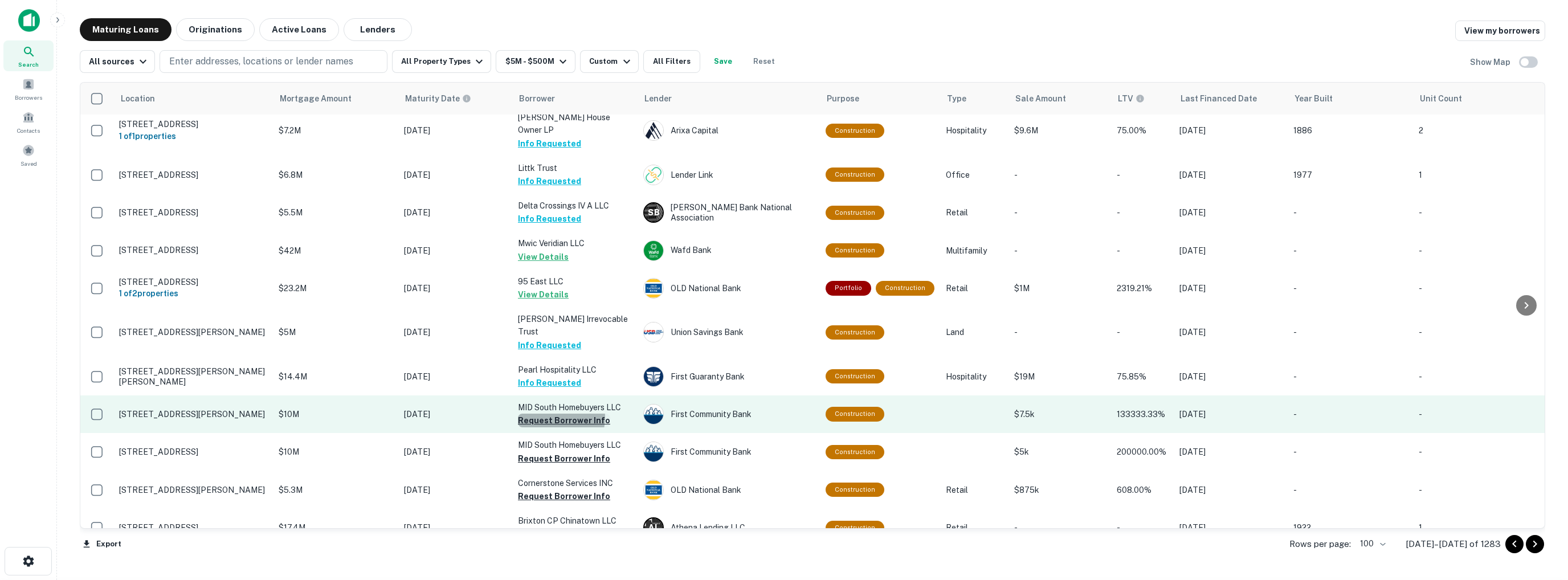
click at [554, 414] on button "Request Borrower Info" at bounding box center [563, 420] width 92 height 13
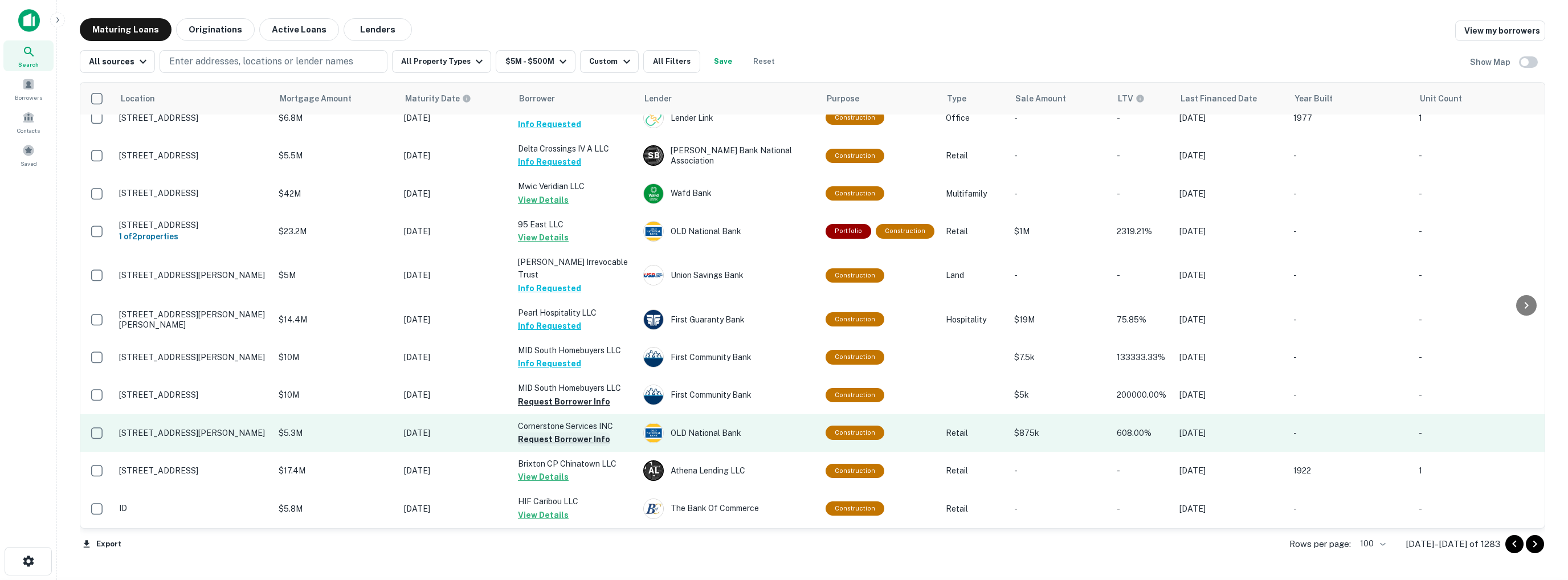
click at [568, 432] on button "Request Borrower Info" at bounding box center [563, 439] width 92 height 13
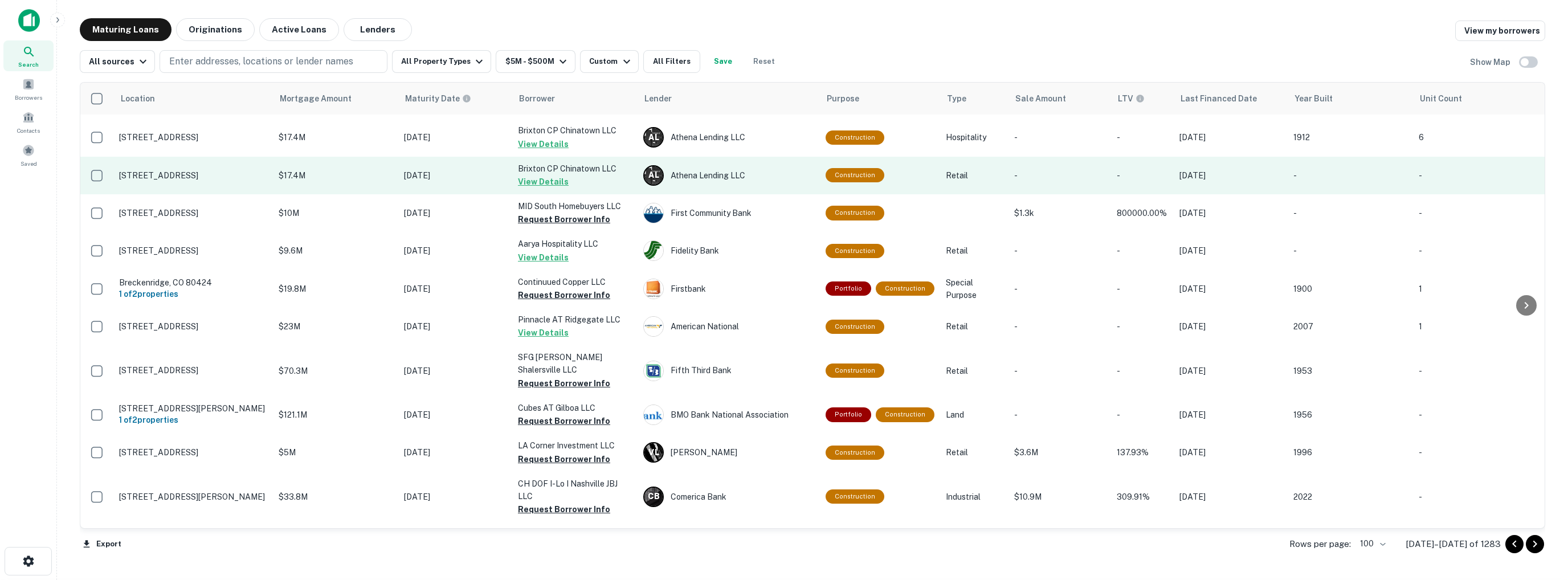
scroll to position [2286, 0]
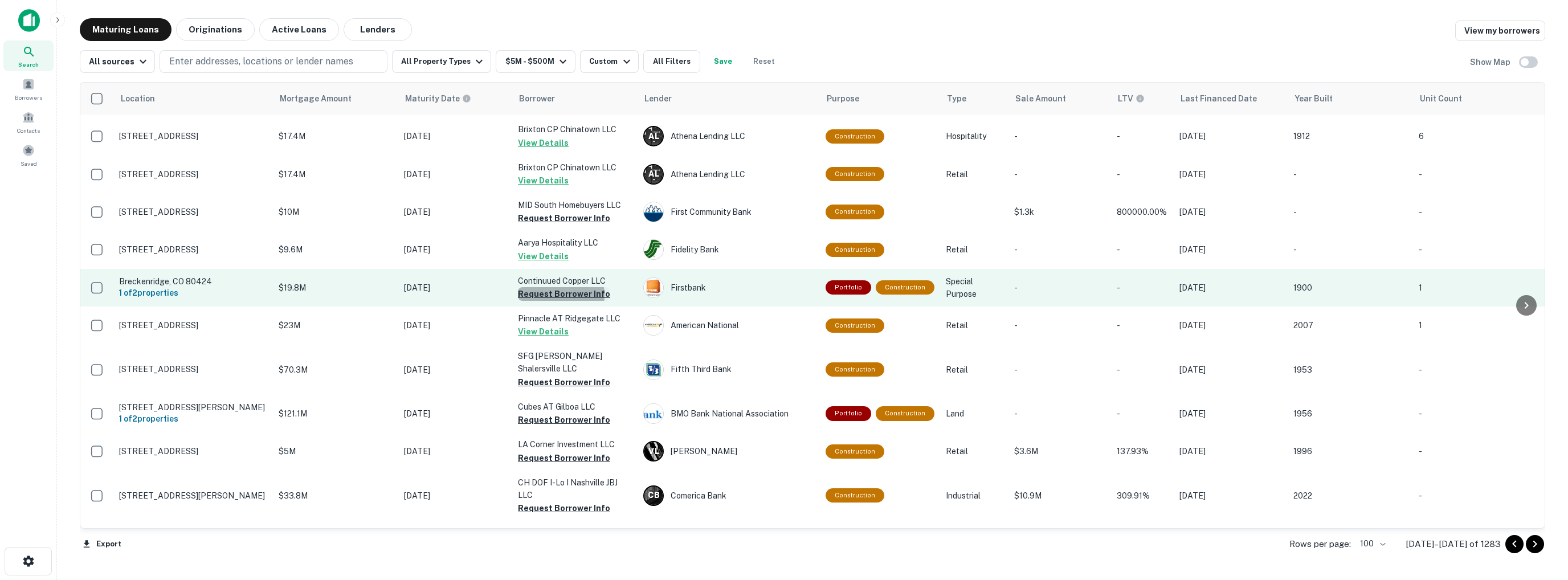
click at [553, 287] on button "Request Borrower Info" at bounding box center [563, 294] width 92 height 13
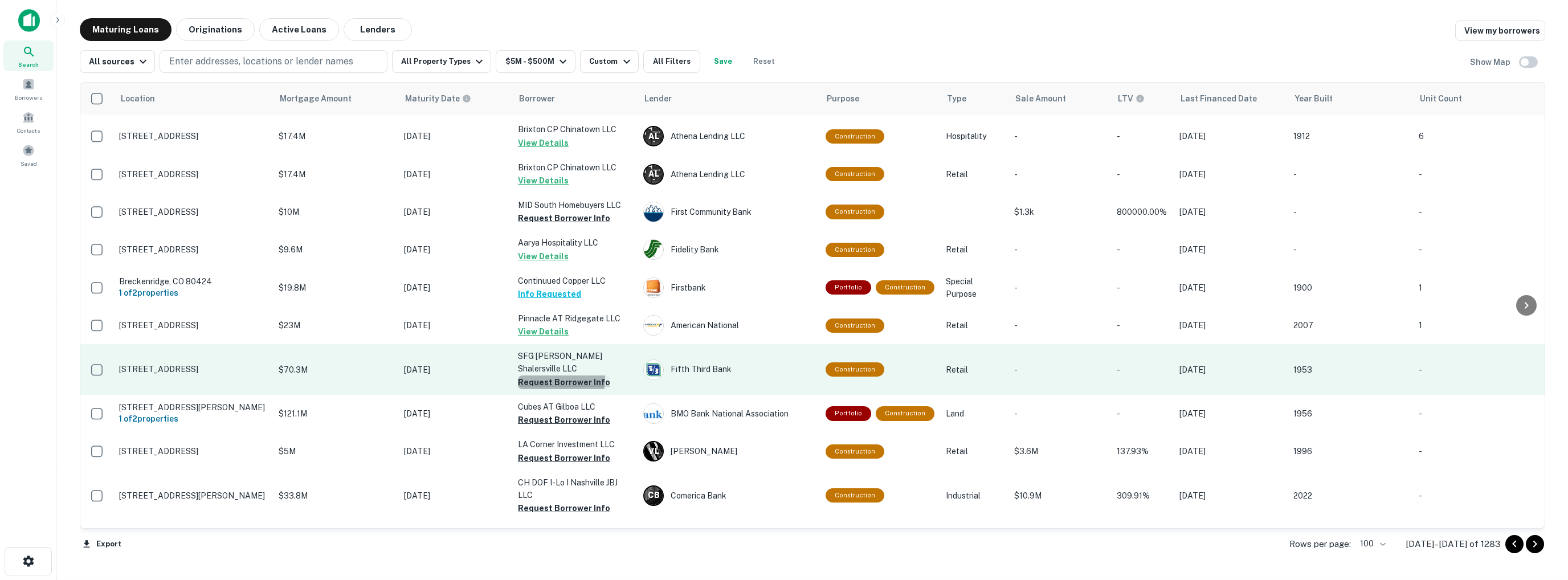
click at [544, 376] on button "Request Borrower Info" at bounding box center [563, 382] width 92 height 13
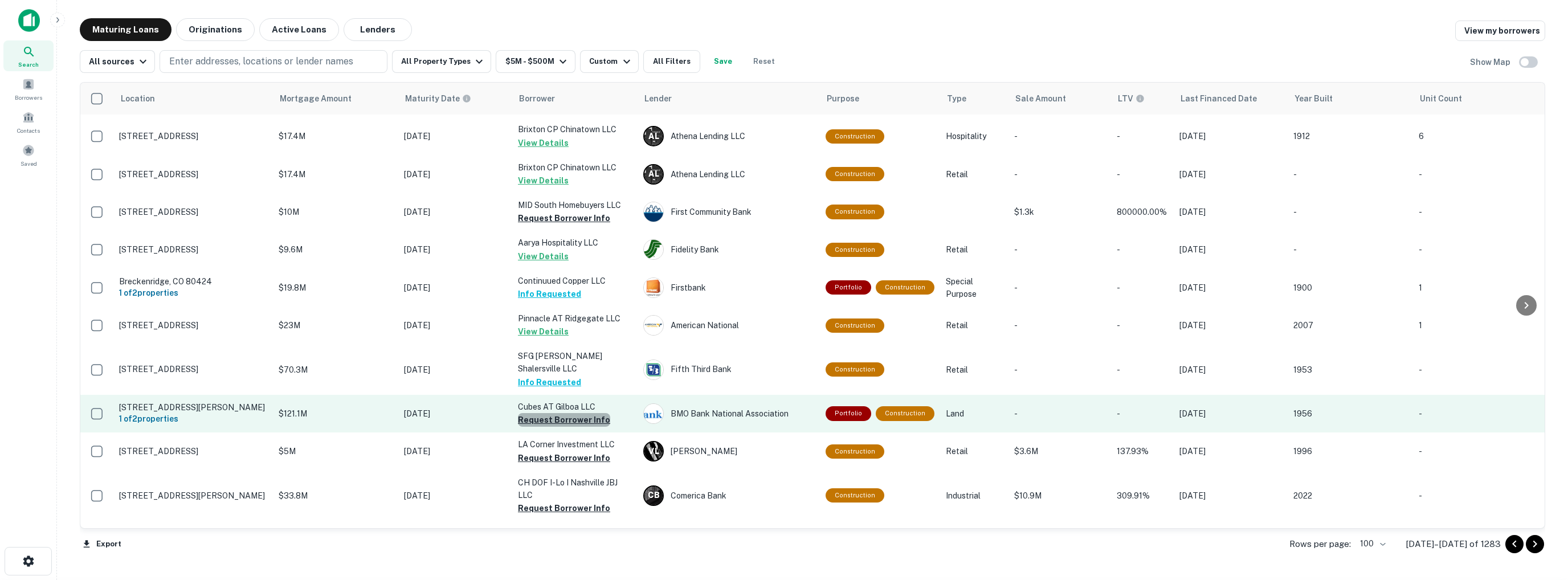
click at [566, 413] on button "Request Borrower Info" at bounding box center [563, 420] width 92 height 13
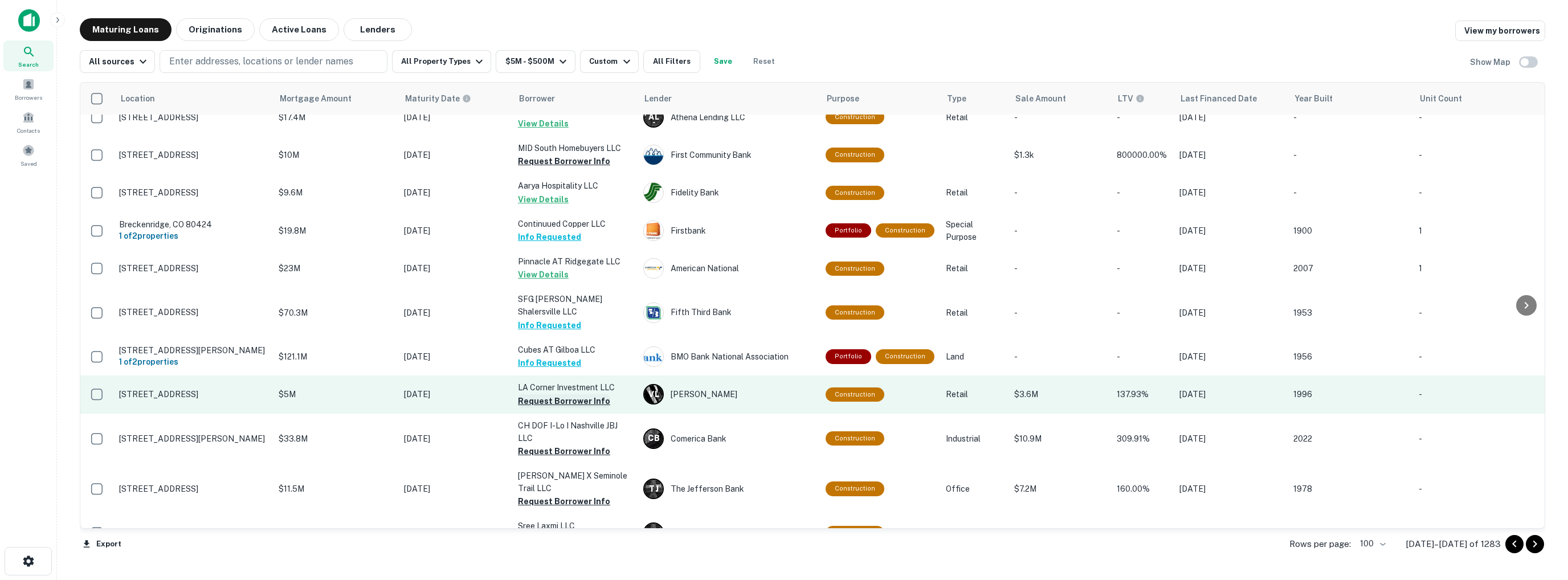
click at [563, 395] on button "Request Borrower Info" at bounding box center [563, 401] width 92 height 13
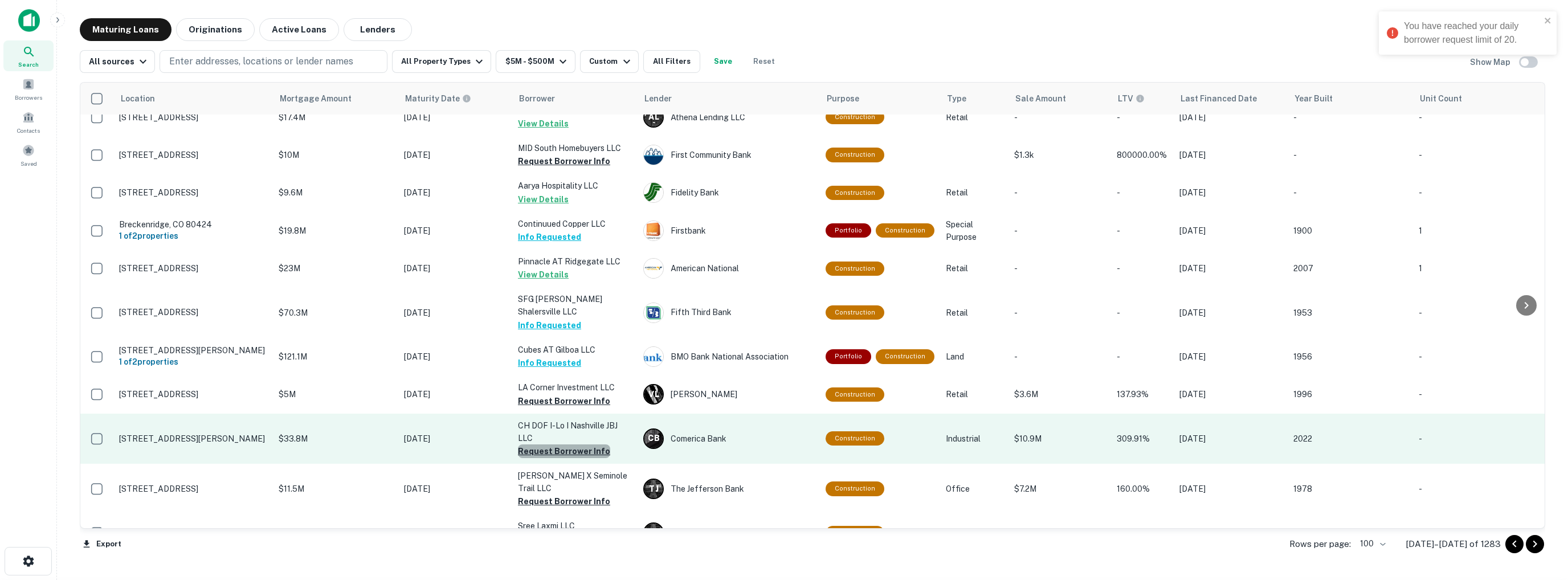
click at [565, 445] on button "Request Borrower Info" at bounding box center [563, 451] width 92 height 13
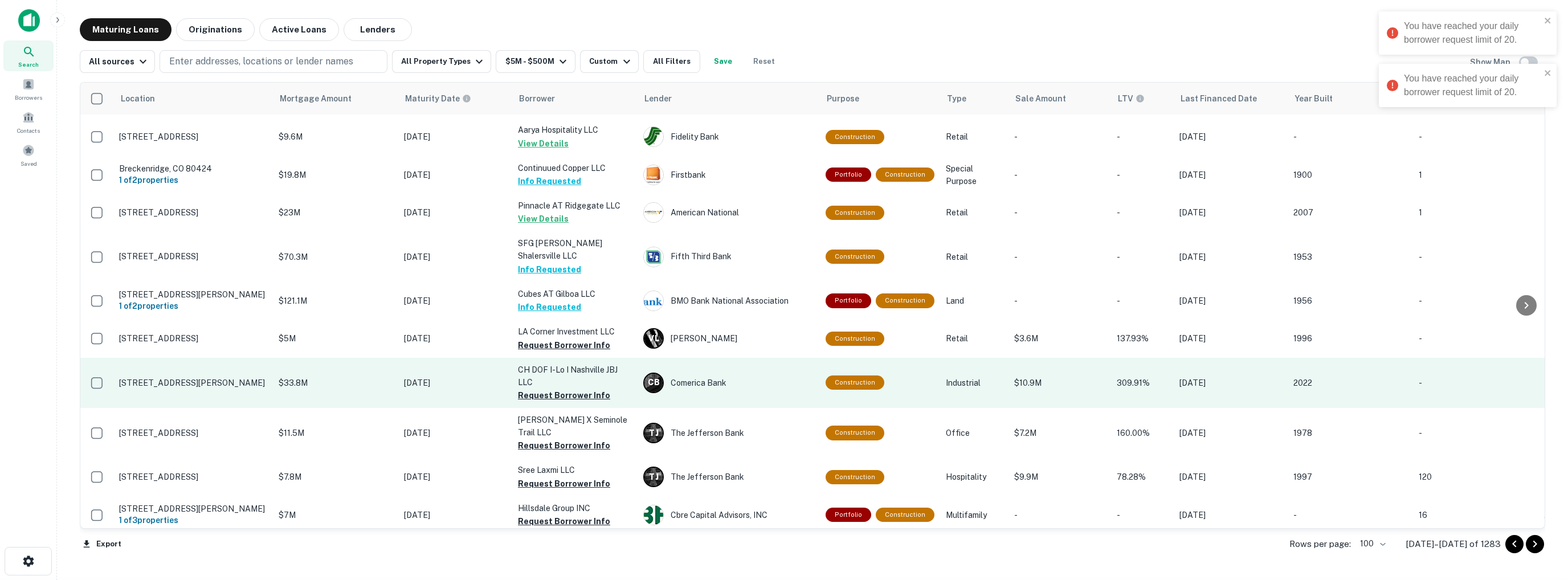
scroll to position [2401, 0]
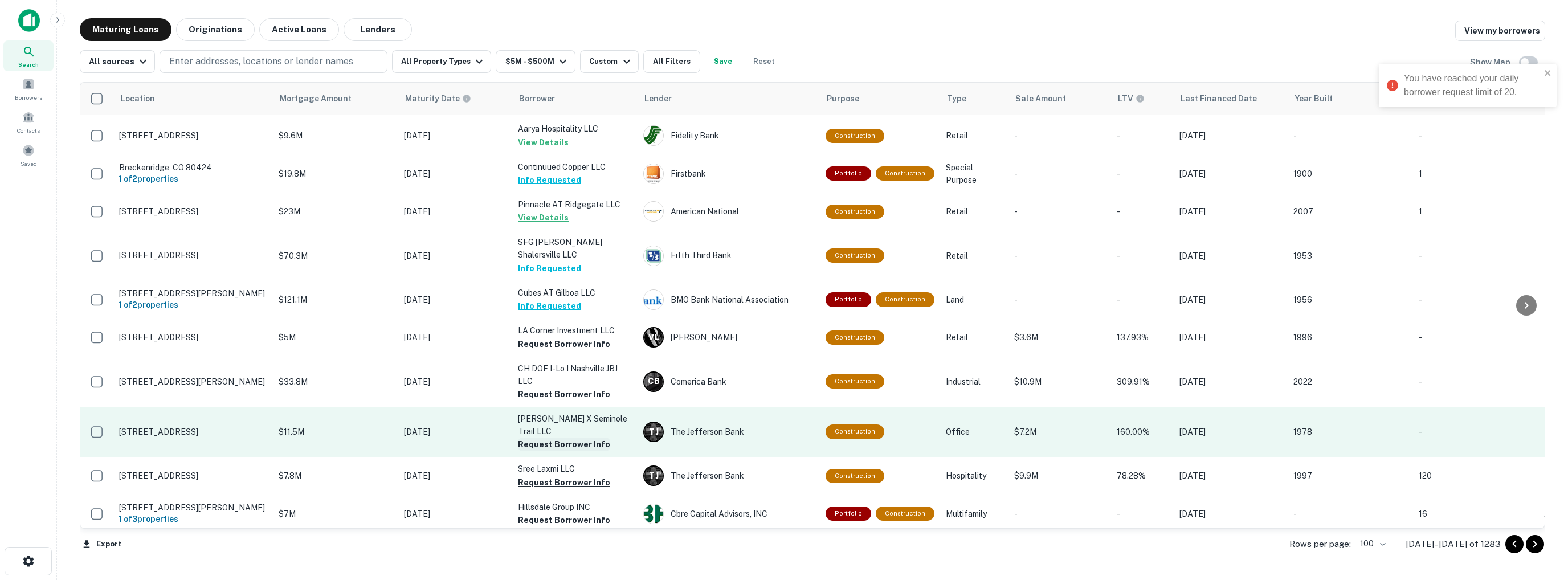
click at [551, 438] on button "Request Borrower Info" at bounding box center [563, 445] width 92 height 13
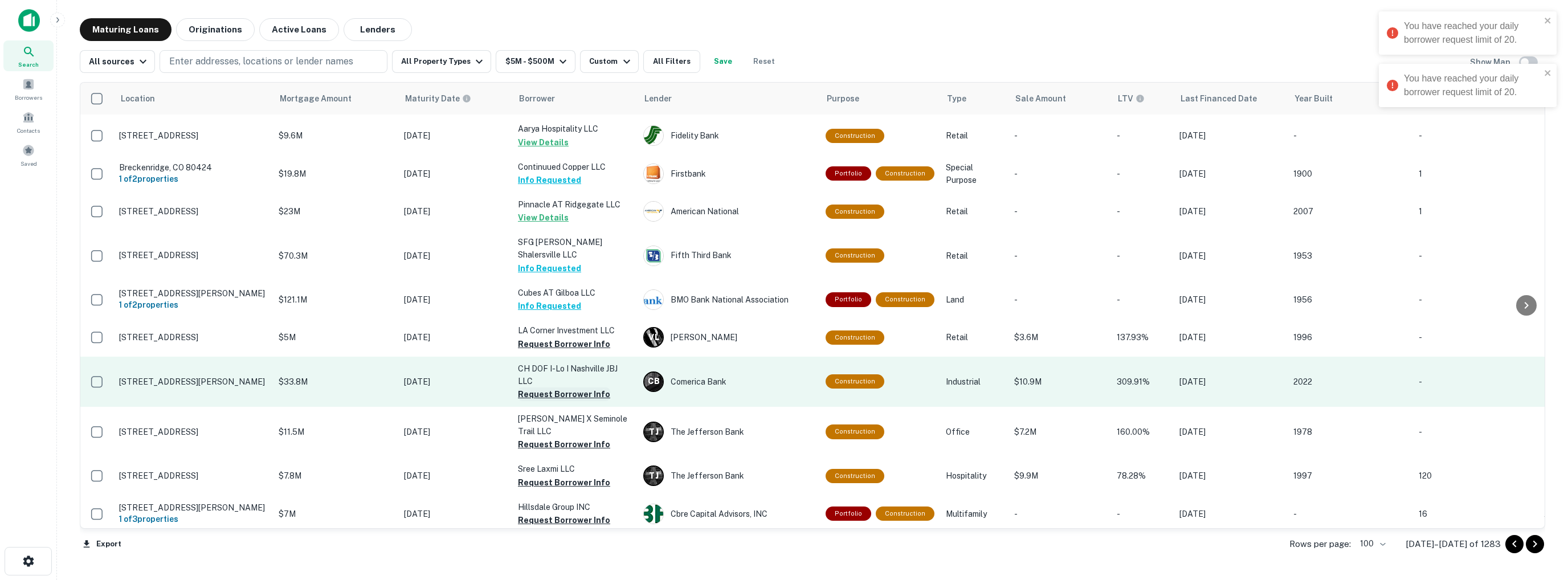
click at [549, 387] on button "Request Borrower Info" at bounding box center [563, 394] width 92 height 13
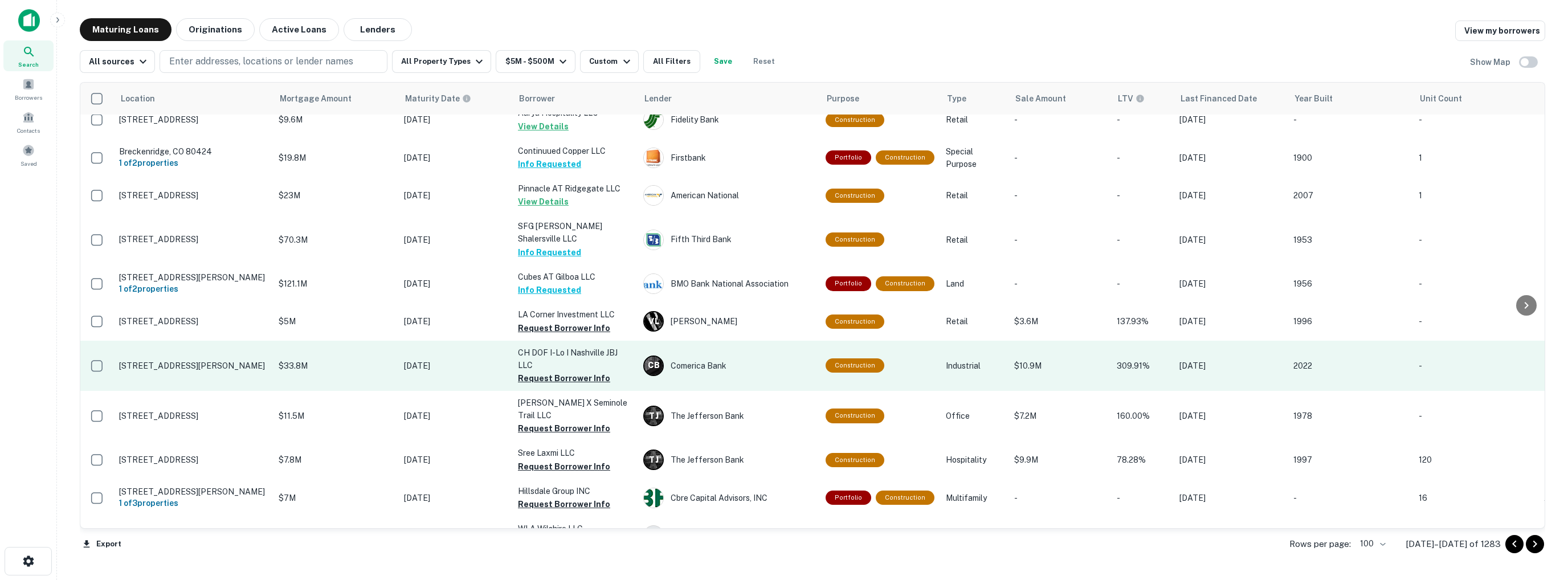
scroll to position [2385, 0]
